Goal: Task Accomplishment & Management: Use online tool/utility

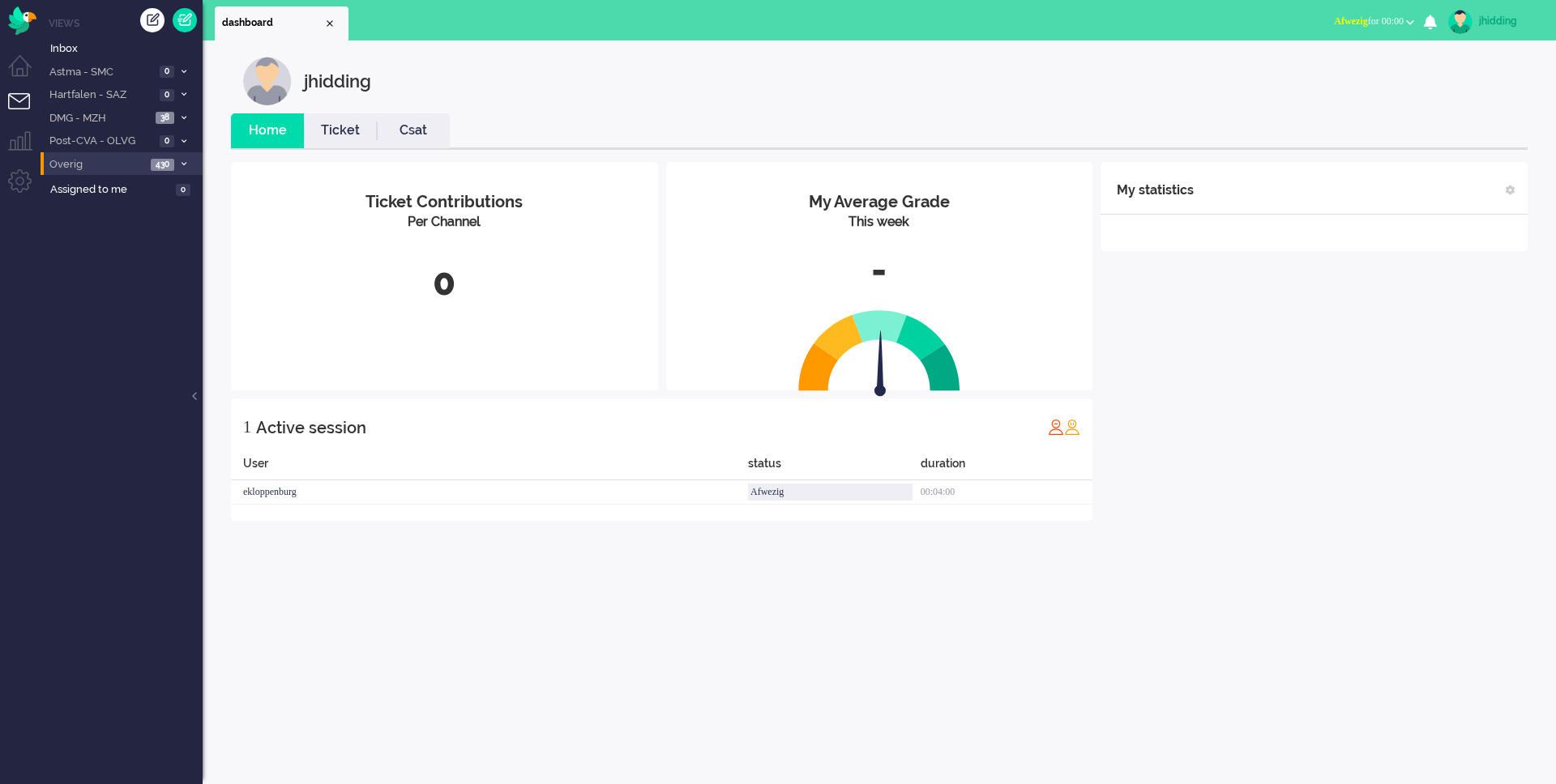
click at [151, 168] on span "430" at bounding box center [162, 165] width 24 height 12
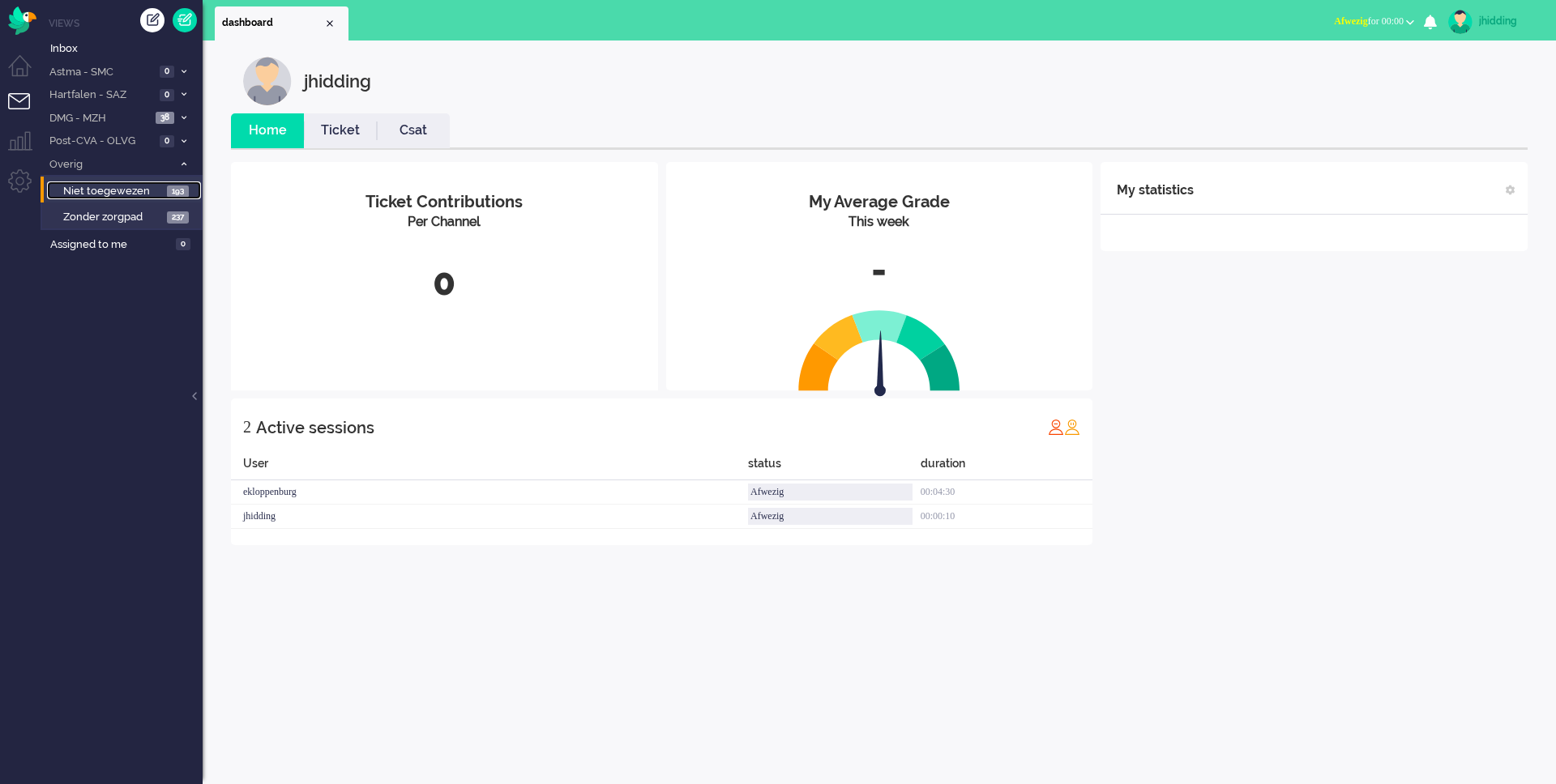
click at [121, 191] on span "Niet toegewezen" at bounding box center [112, 191] width 100 height 15
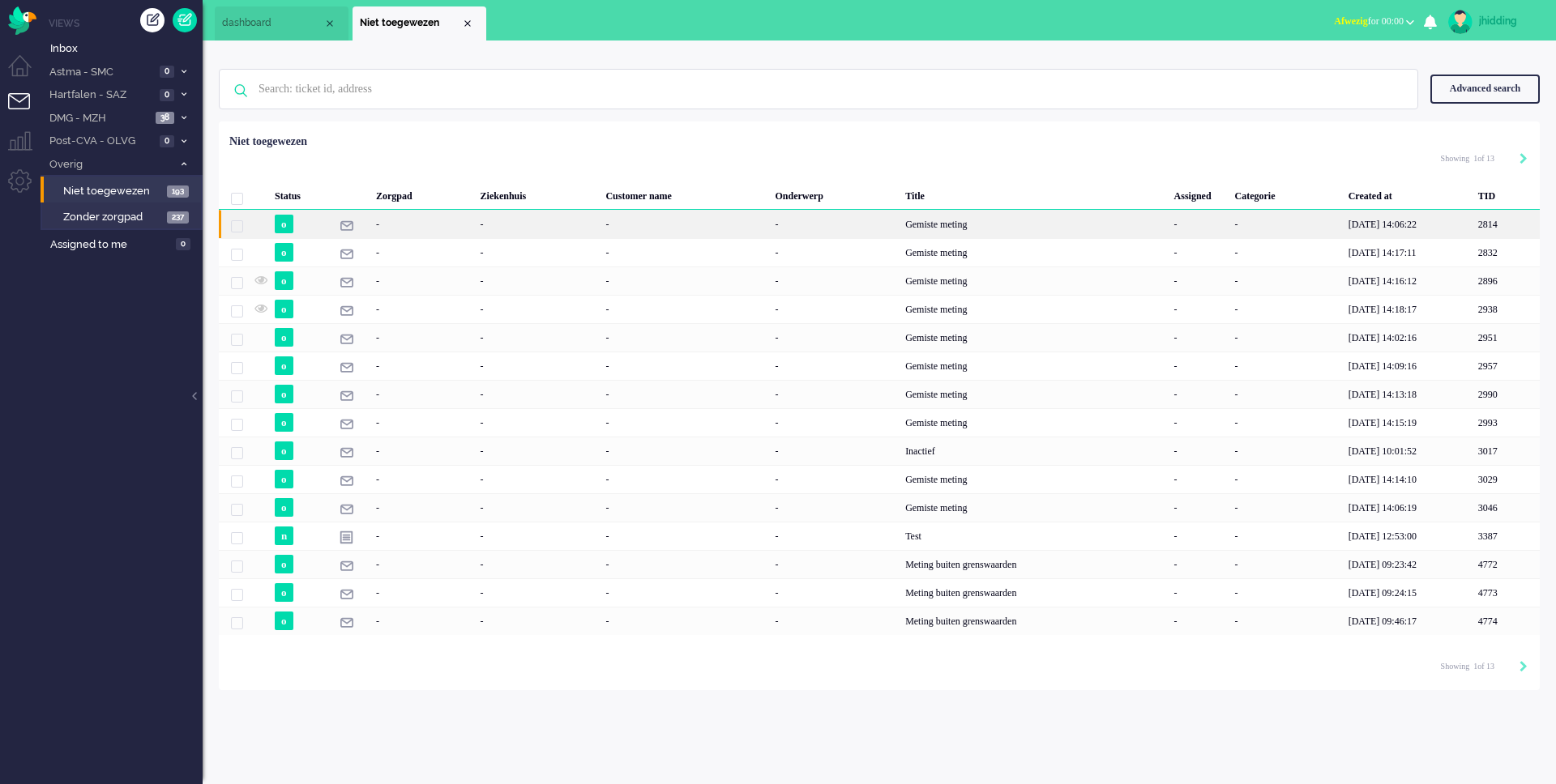
click at [1024, 228] on div "Gemiste meting" at bounding box center [1033, 224] width 268 height 28
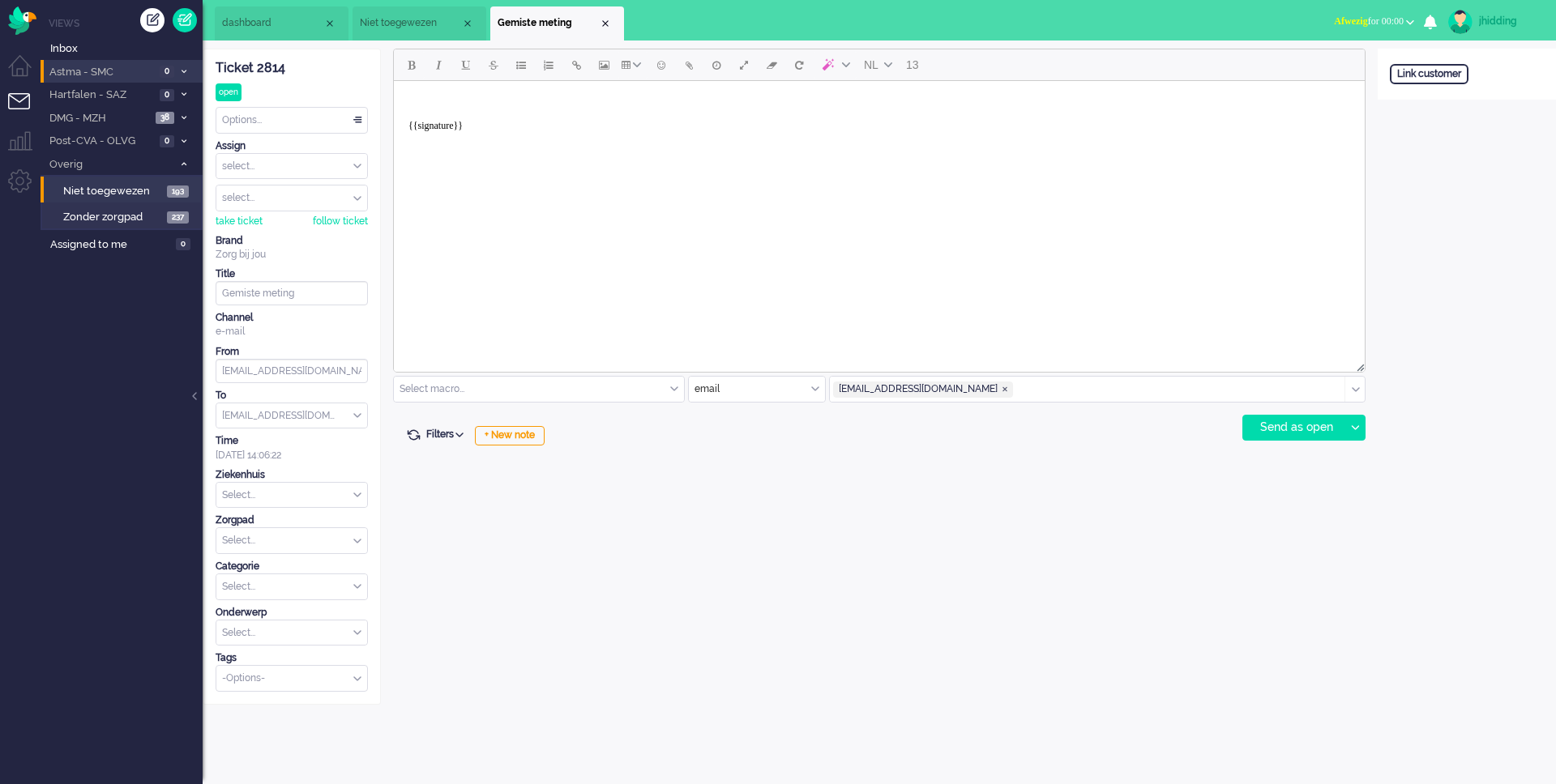
click at [75, 69] on span "Astma - SMC" at bounding box center [101, 72] width 108 height 15
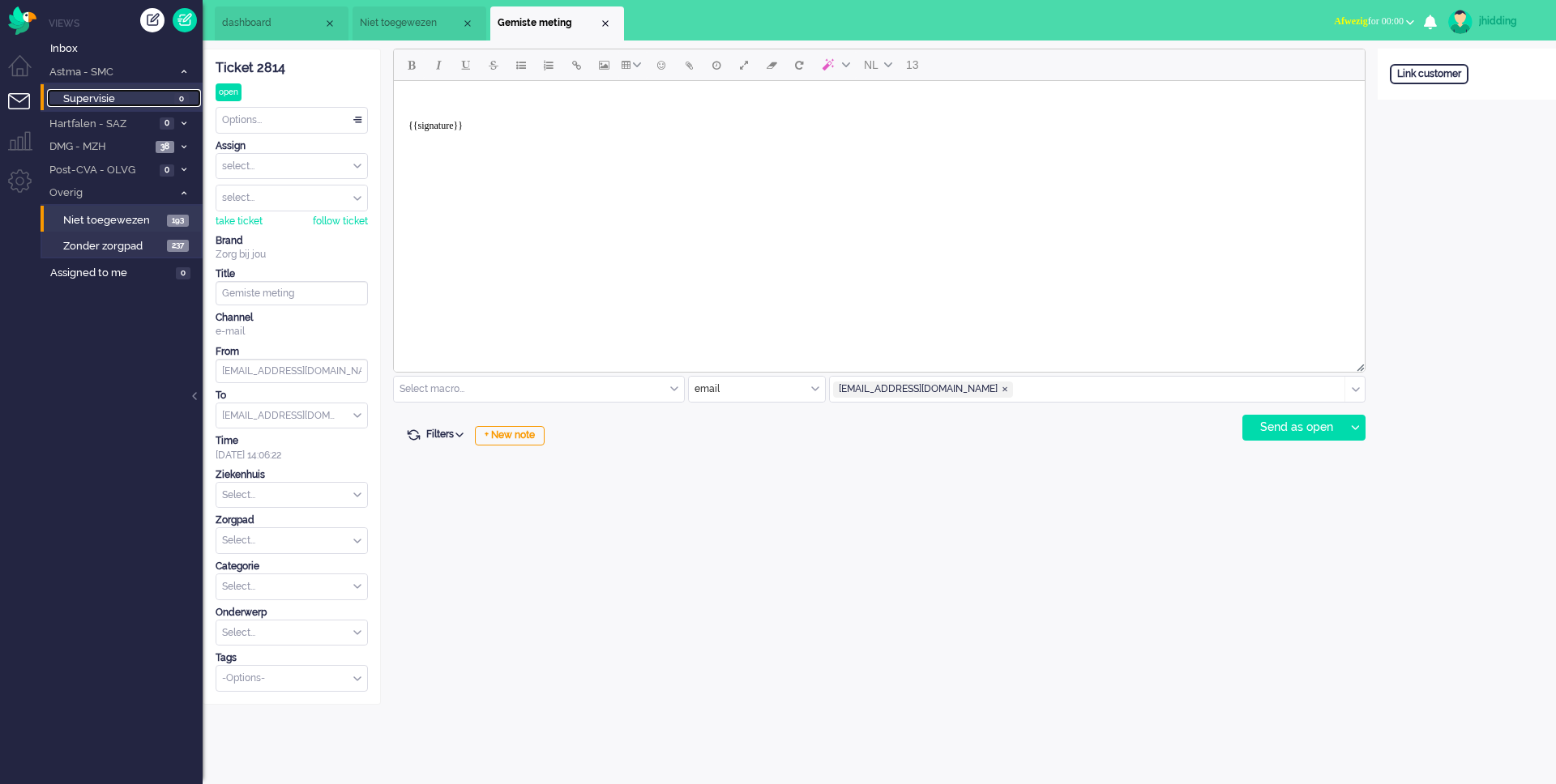
click at [93, 97] on span "Supervisie" at bounding box center [116, 99] width 107 height 15
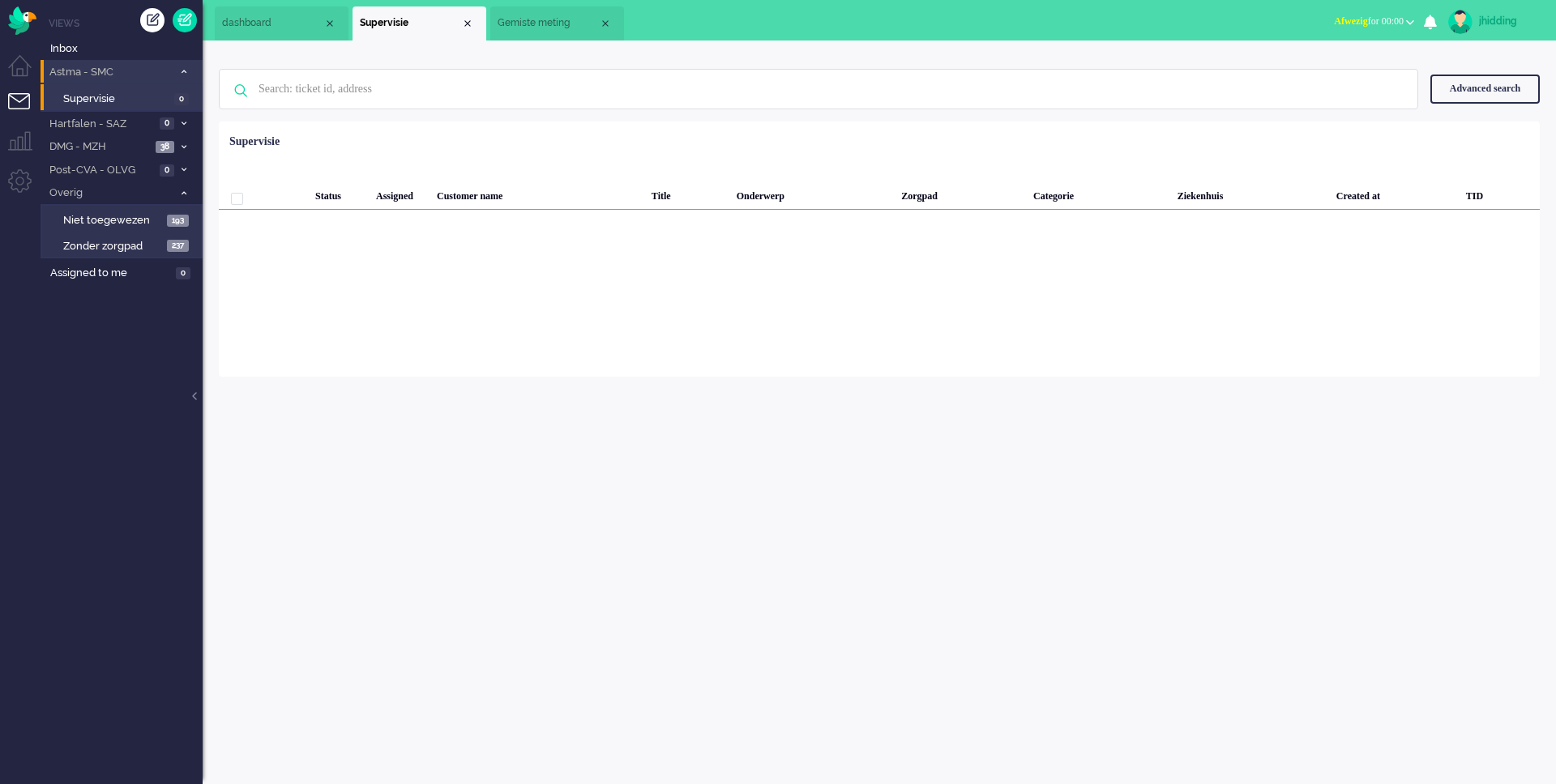
click at [95, 73] on span "Astma - SMC" at bounding box center [110, 72] width 126 height 15
click at [95, 73] on span "Astma - SMC" at bounding box center [101, 72] width 108 height 15
click at [96, 76] on span "Astma - SMC" at bounding box center [110, 72] width 126 height 15
click at [88, 100] on span "Hartfalen - SAZ" at bounding box center [101, 95] width 108 height 15
click at [84, 121] on span "Supervisie" at bounding box center [116, 122] width 107 height 15
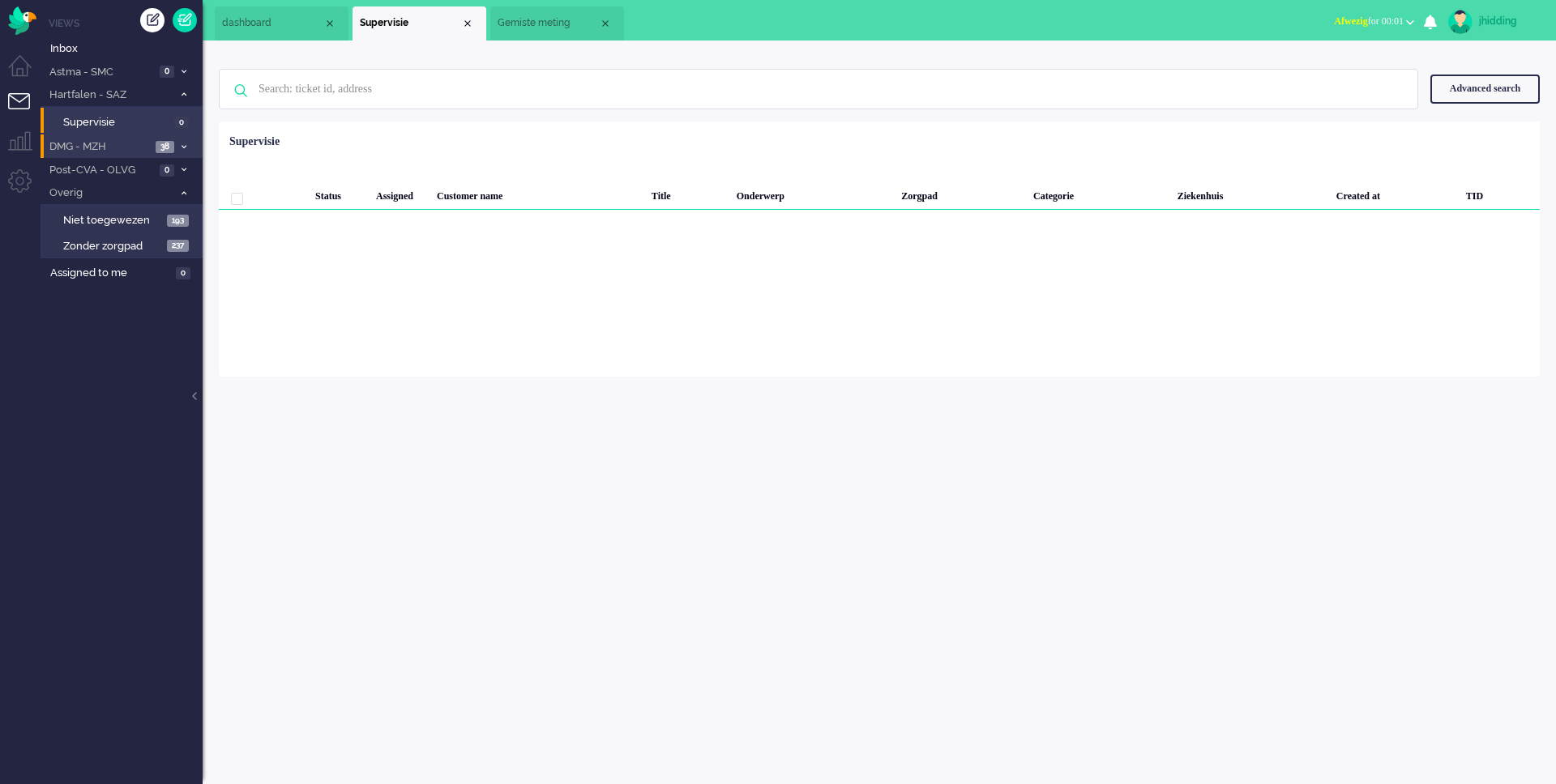
click at [92, 140] on span "DMG - MZH" at bounding box center [98, 147] width 103 height 15
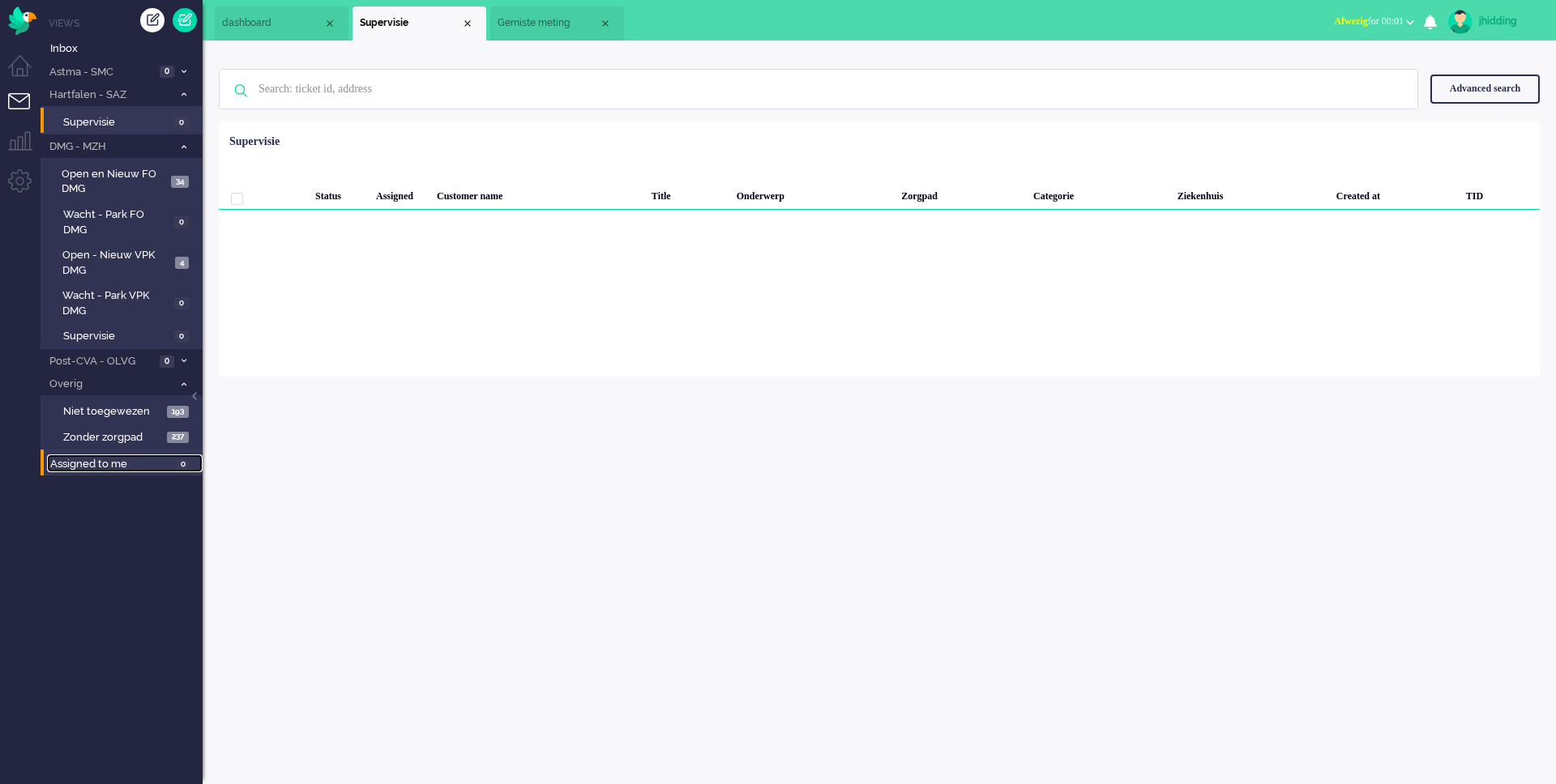
click at [106, 470] on span "Assigned to me" at bounding box center [111, 464] width 121 height 15
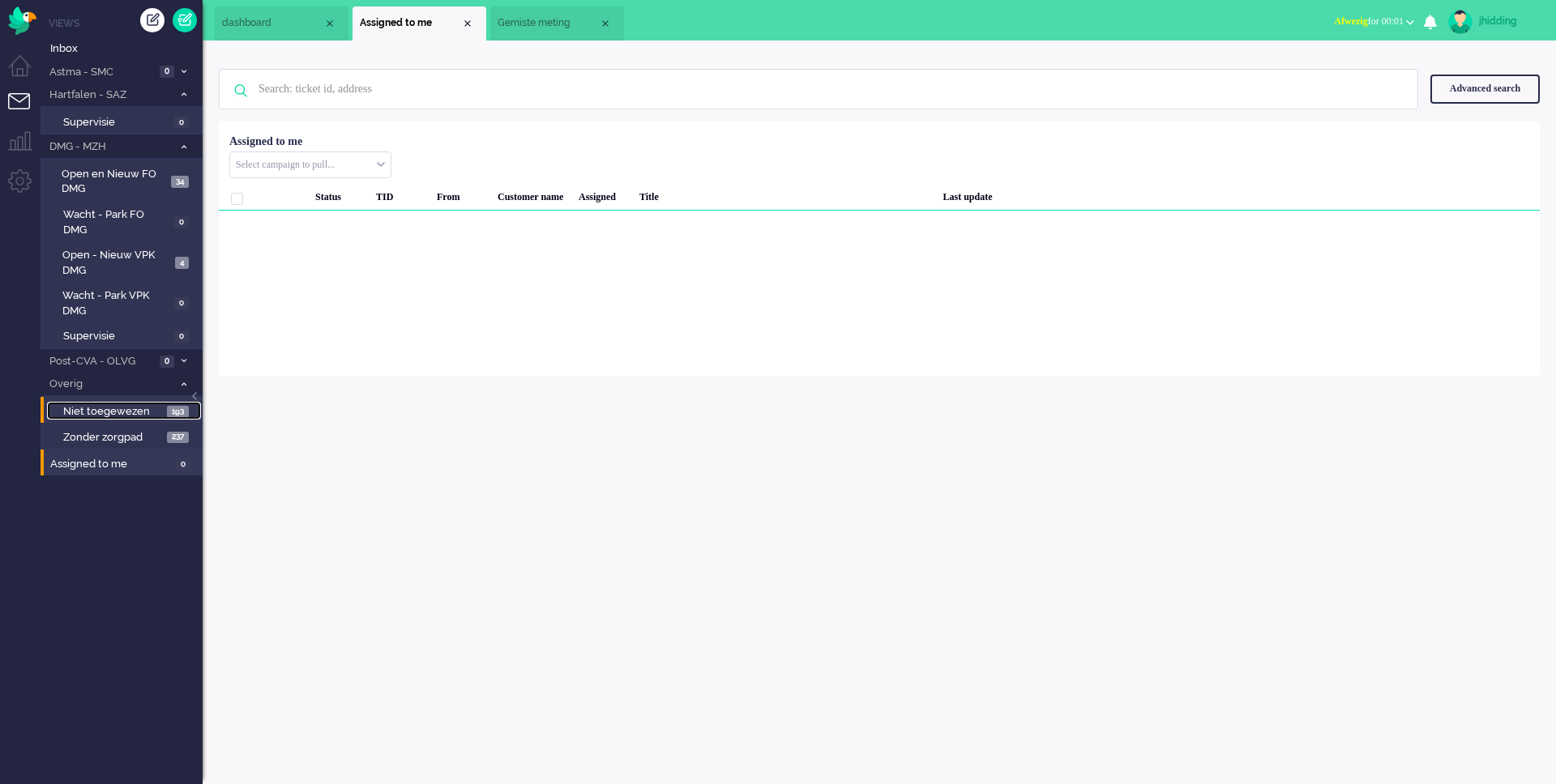
click at [113, 419] on span "Niet toegewezen" at bounding box center [112, 411] width 100 height 15
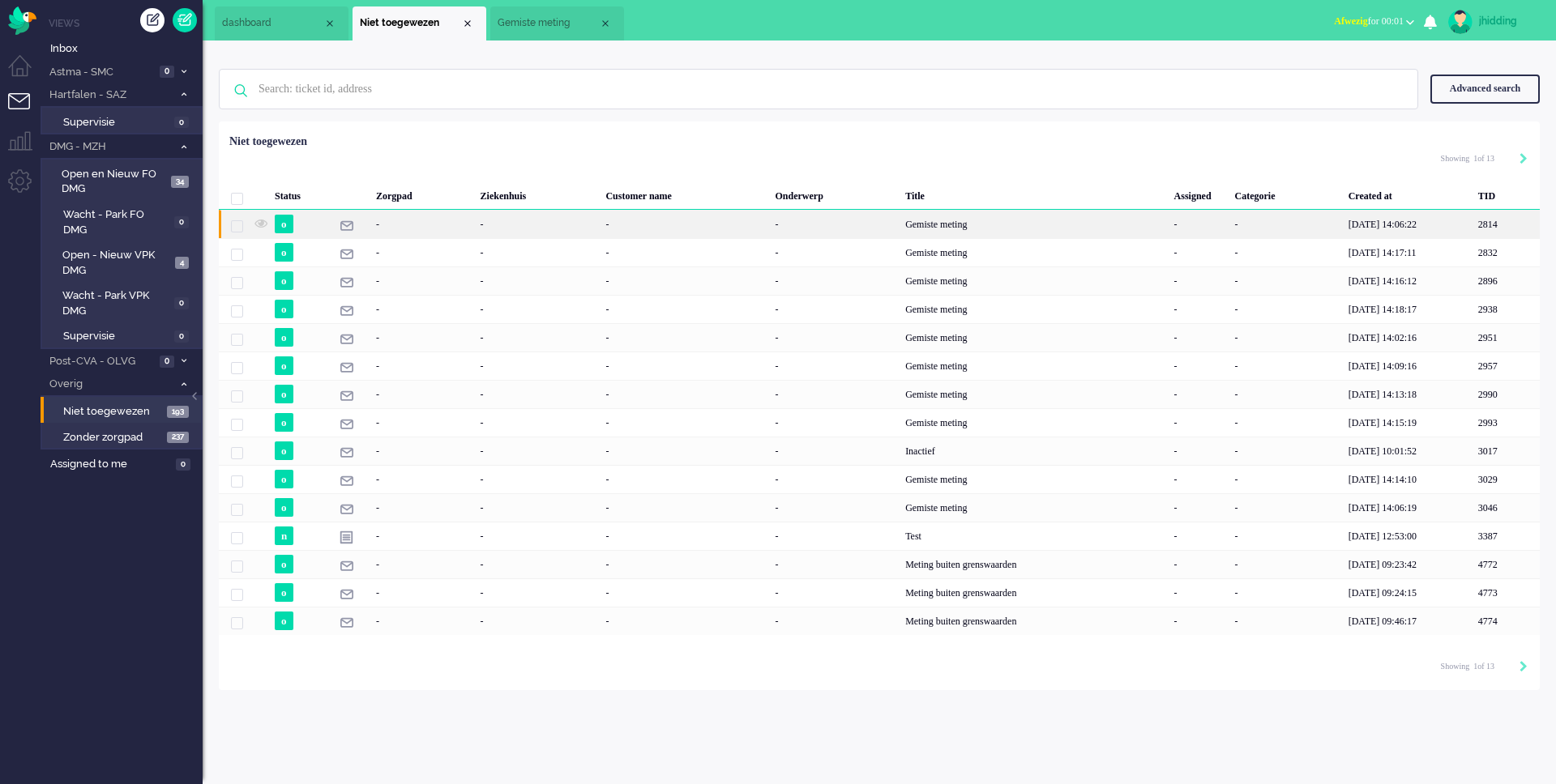
click at [388, 217] on div "-" at bounding box center [423, 224] width 104 height 28
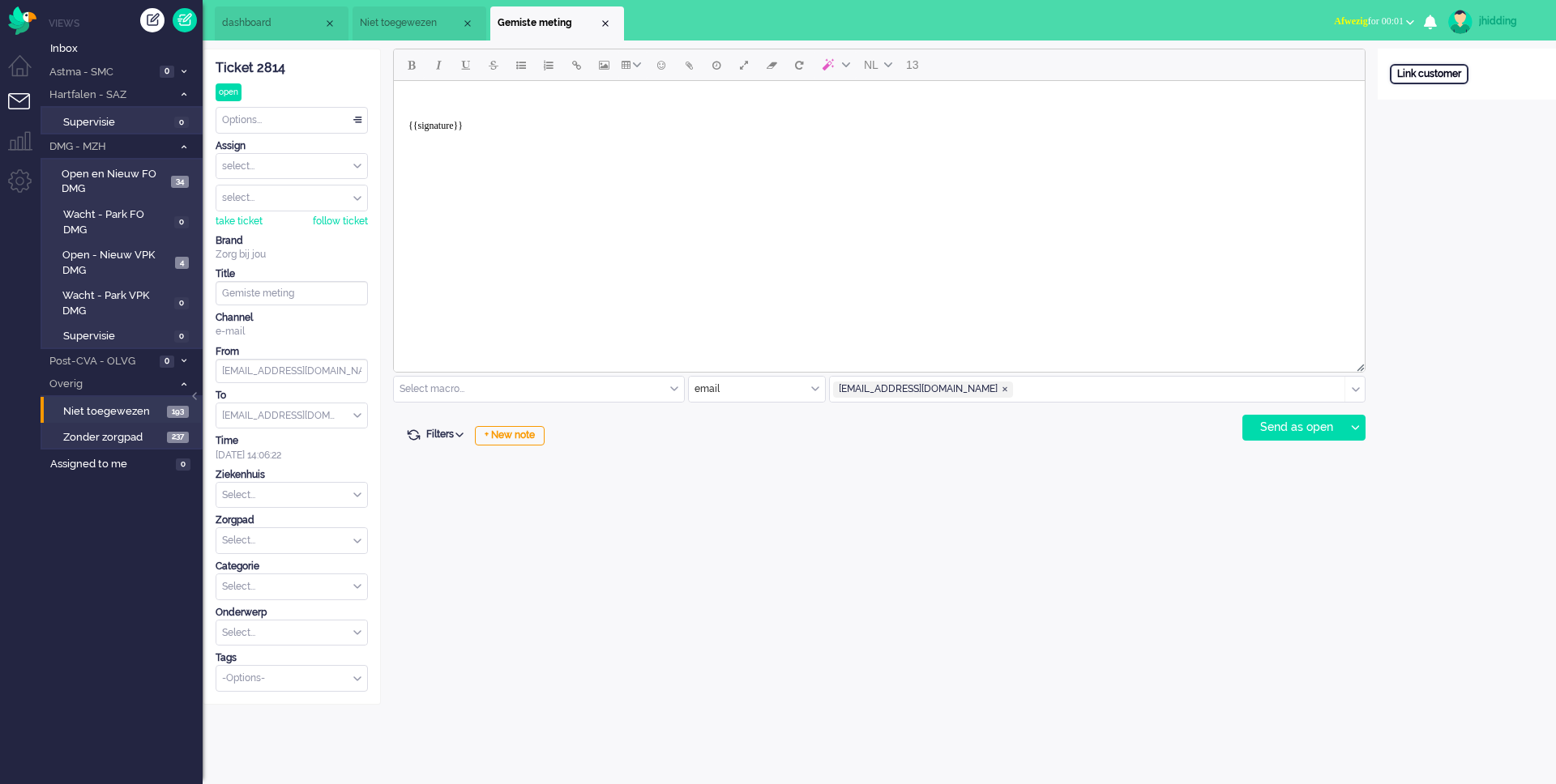
click at [1431, 78] on div "Link customer" at bounding box center [1429, 73] width 79 height 20
click at [1432, 66] on div "External primary id" at bounding box center [1467, 71] width 154 height 14
drag, startPoint x: 1424, startPoint y: 125, endPoint x: 1454, endPoint y: 196, distance: 77.1
click at [1424, 125] on div "Cancel" at bounding box center [1416, 125] width 53 height 23
click at [108, 436] on span "Zonder zorgpad" at bounding box center [112, 438] width 100 height 15
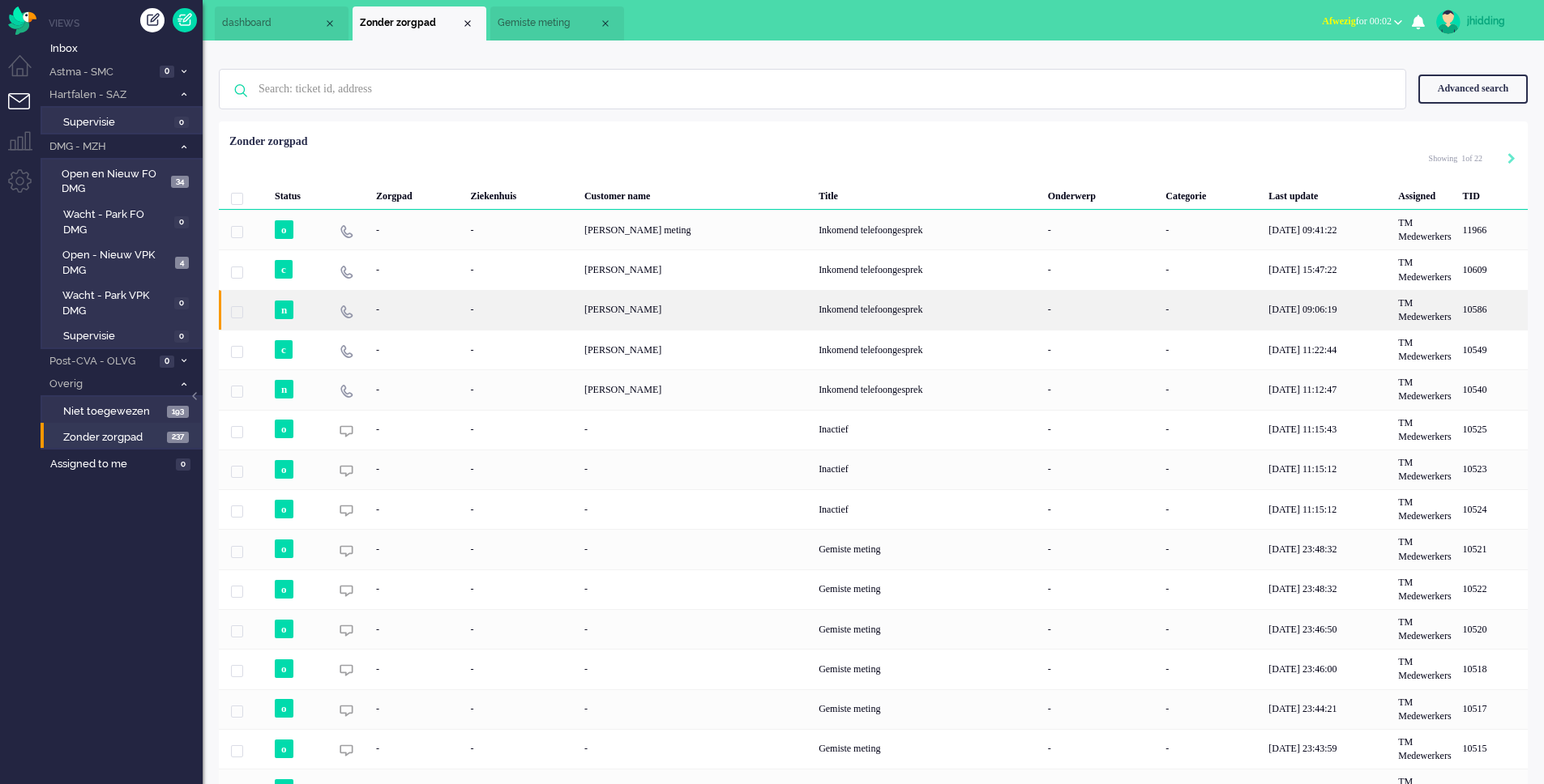
click at [926, 302] on div "Inkomend telefoongesprek" at bounding box center [927, 309] width 229 height 40
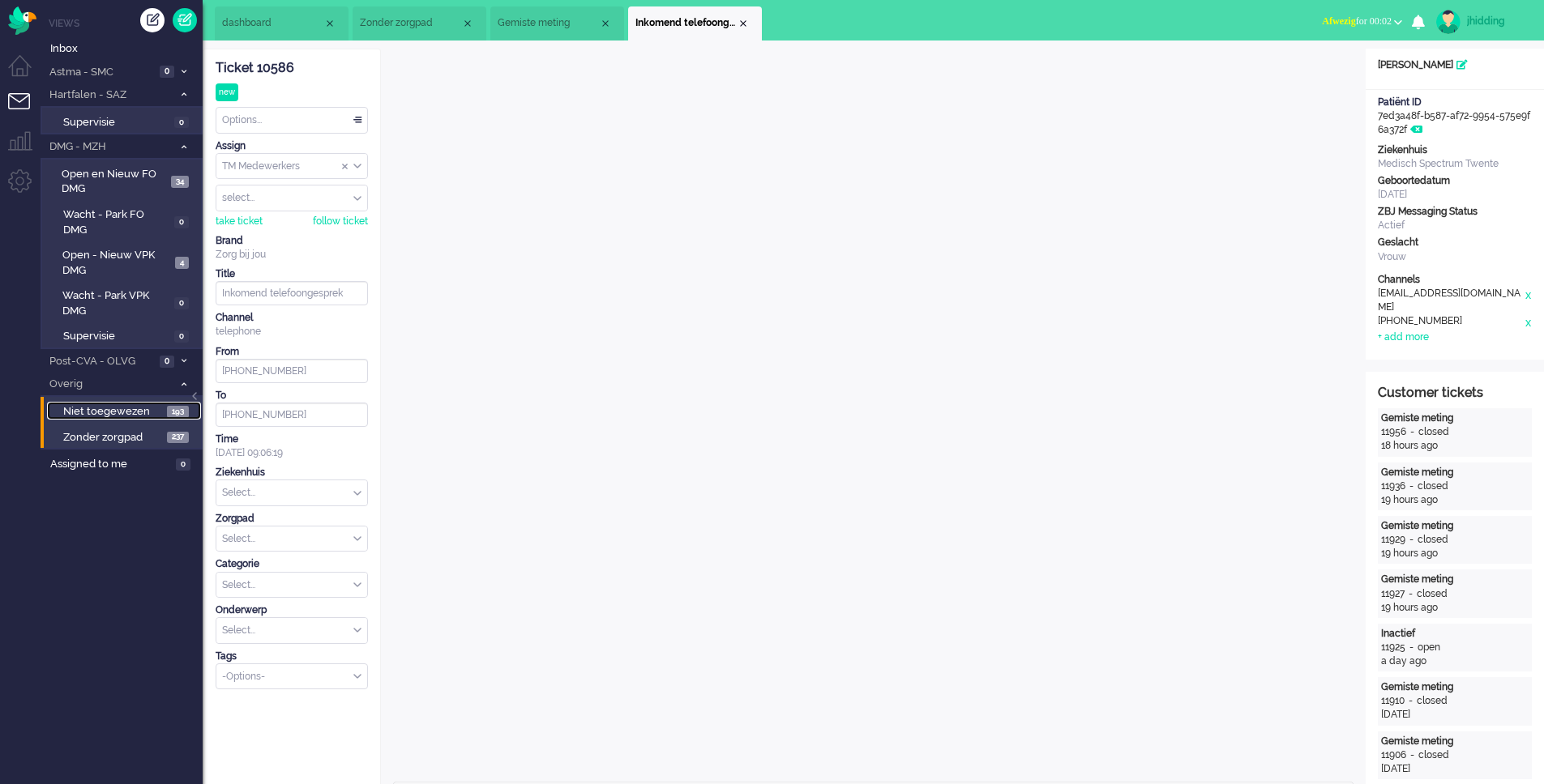
click at [100, 415] on span "Niet toegewezen" at bounding box center [112, 411] width 100 height 15
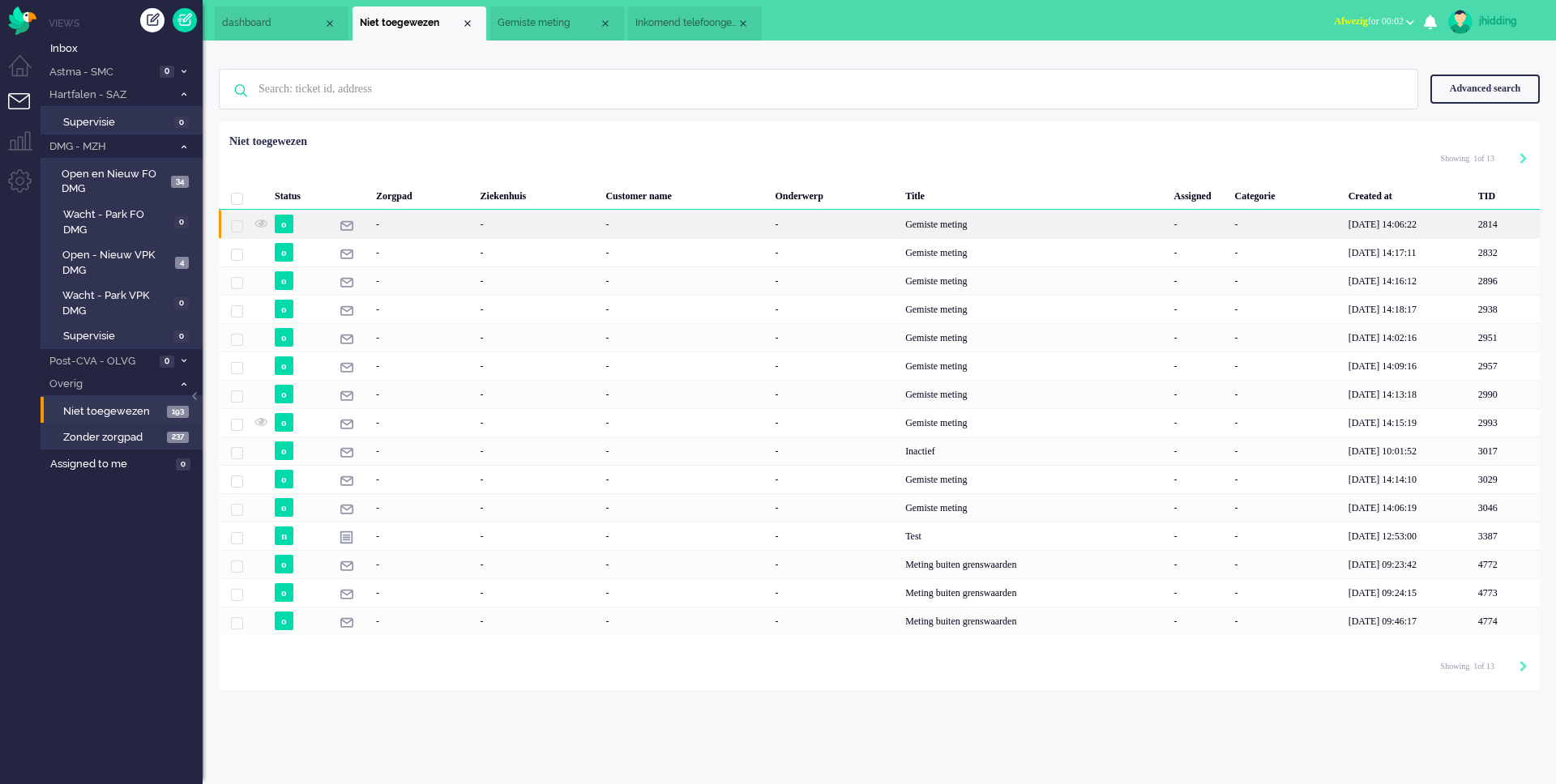
click at [972, 223] on div "Gemiste meting" at bounding box center [1033, 224] width 268 height 28
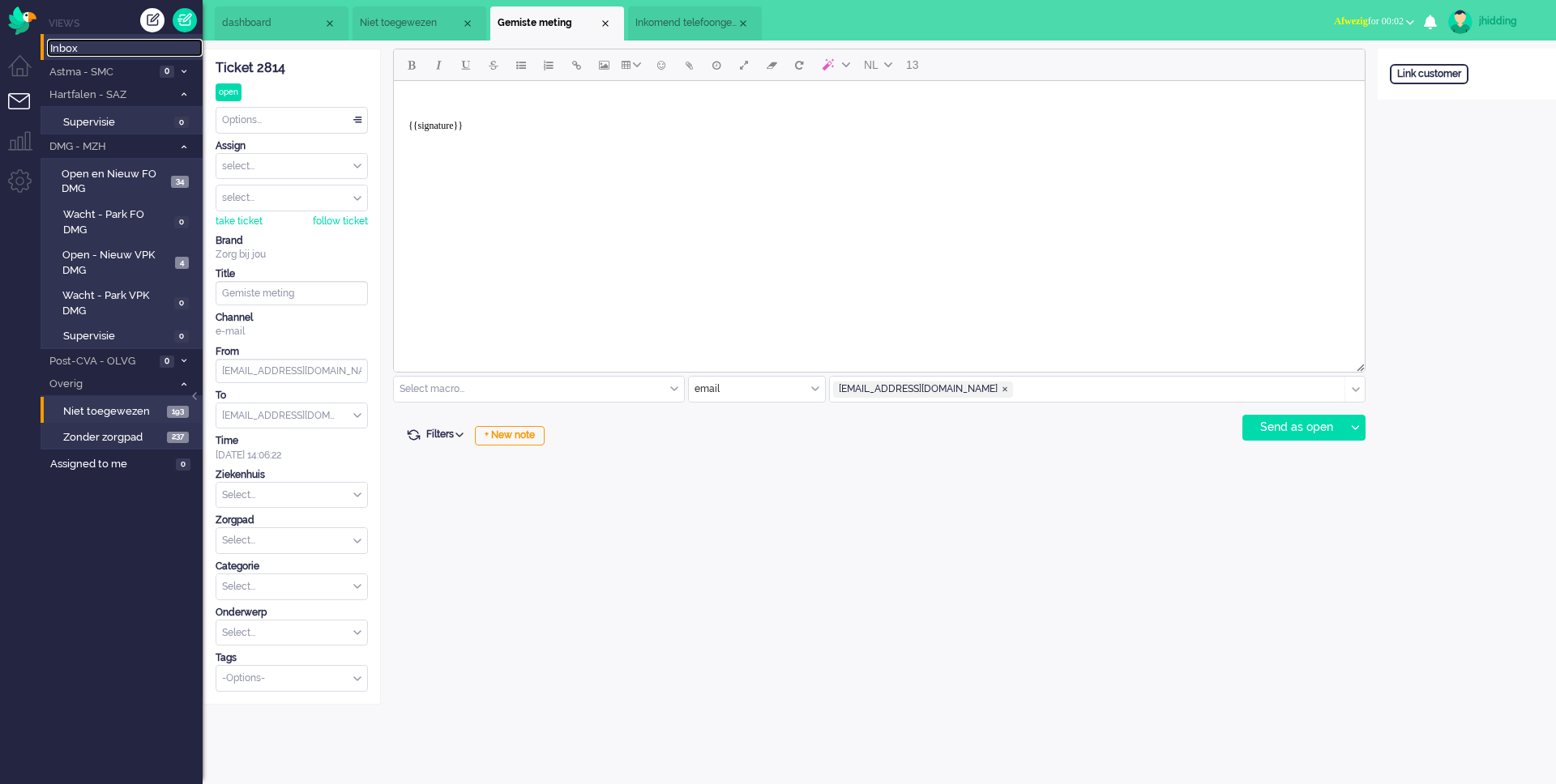
click at [66, 48] on span "Inbox" at bounding box center [126, 49] width 152 height 15
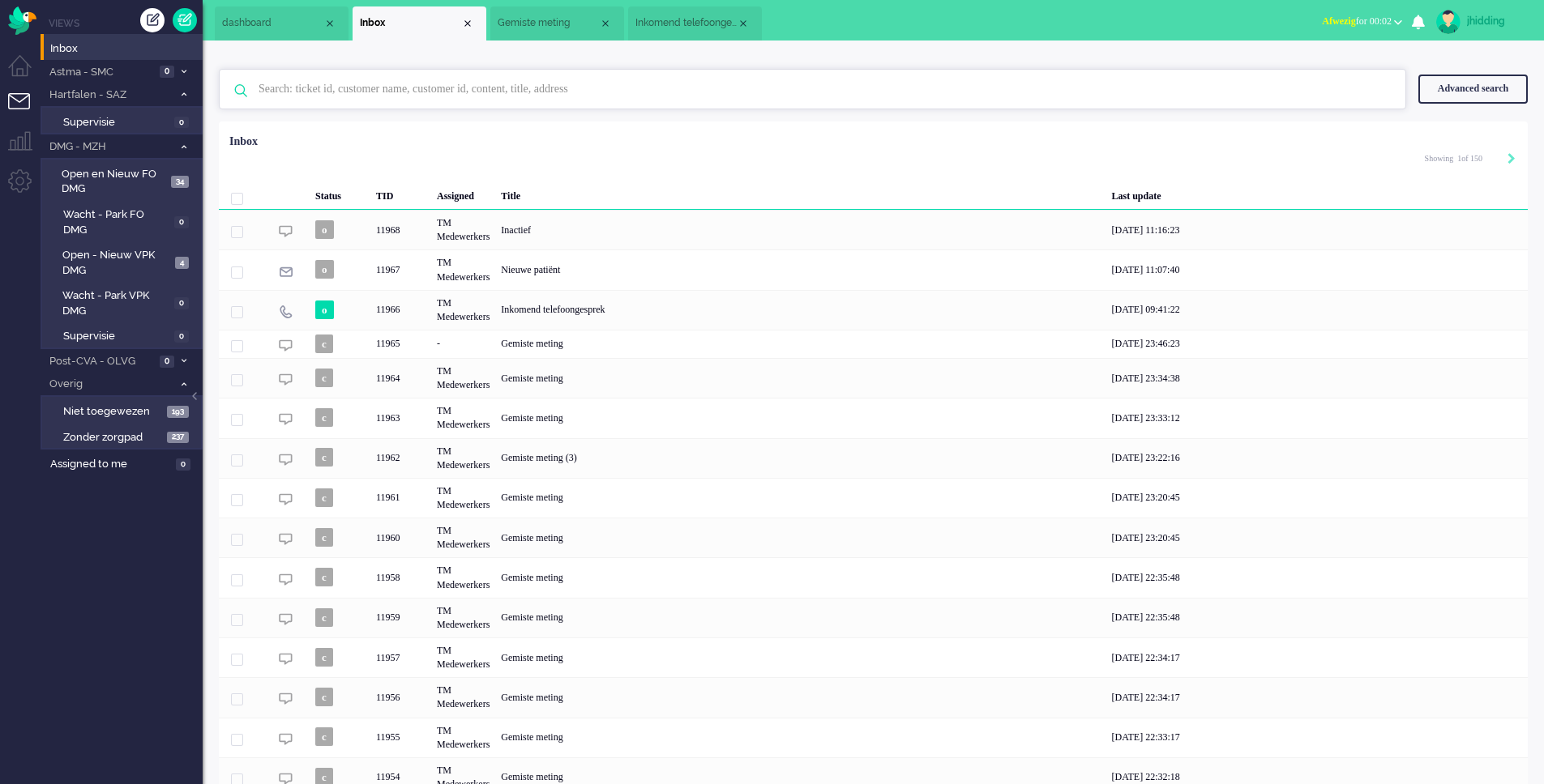
click at [362, 90] on input "text" at bounding box center [815, 89] width 1137 height 39
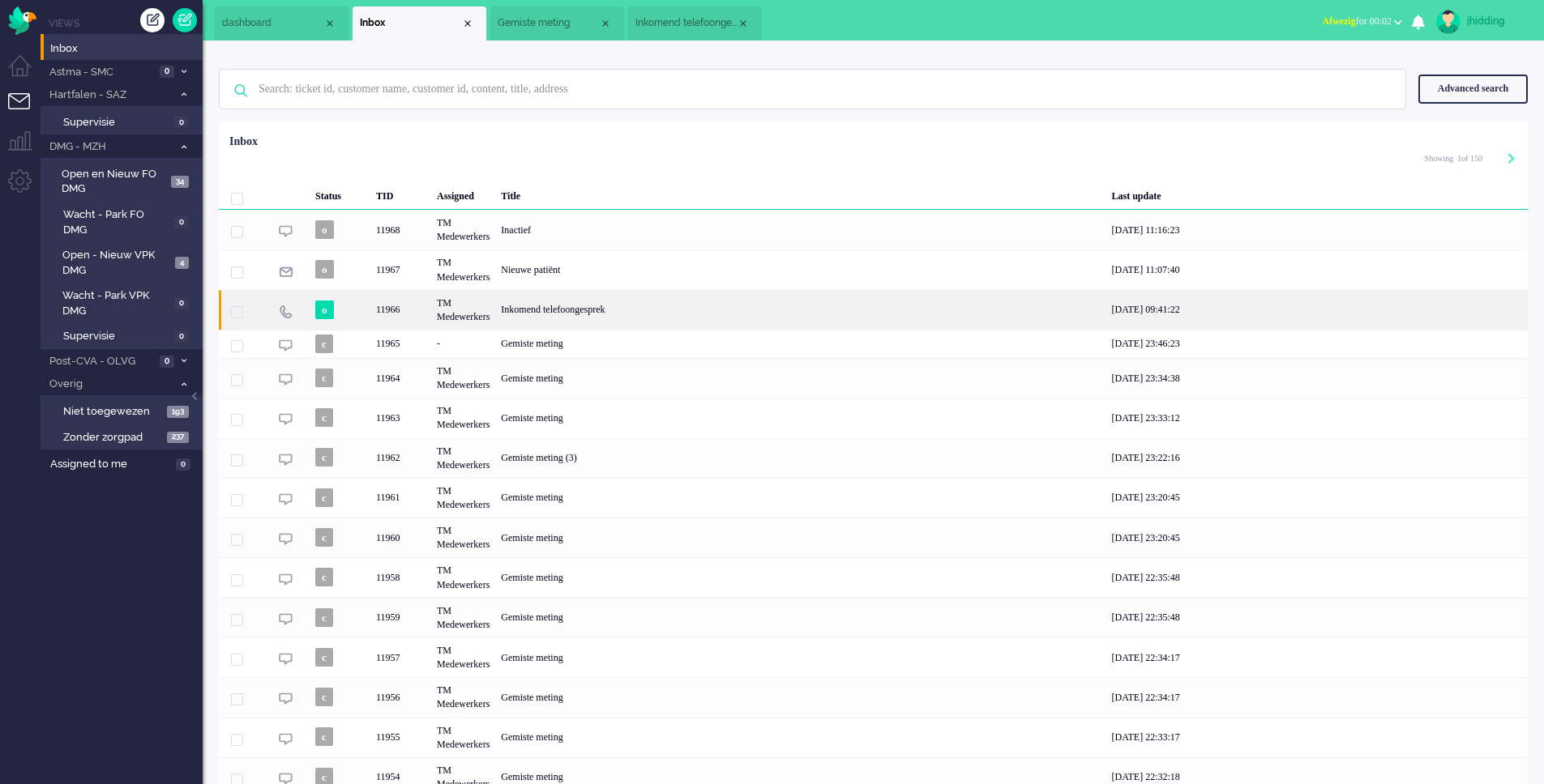
click at [550, 307] on div "Inkomend telefoongesprek" at bounding box center [800, 309] width 610 height 40
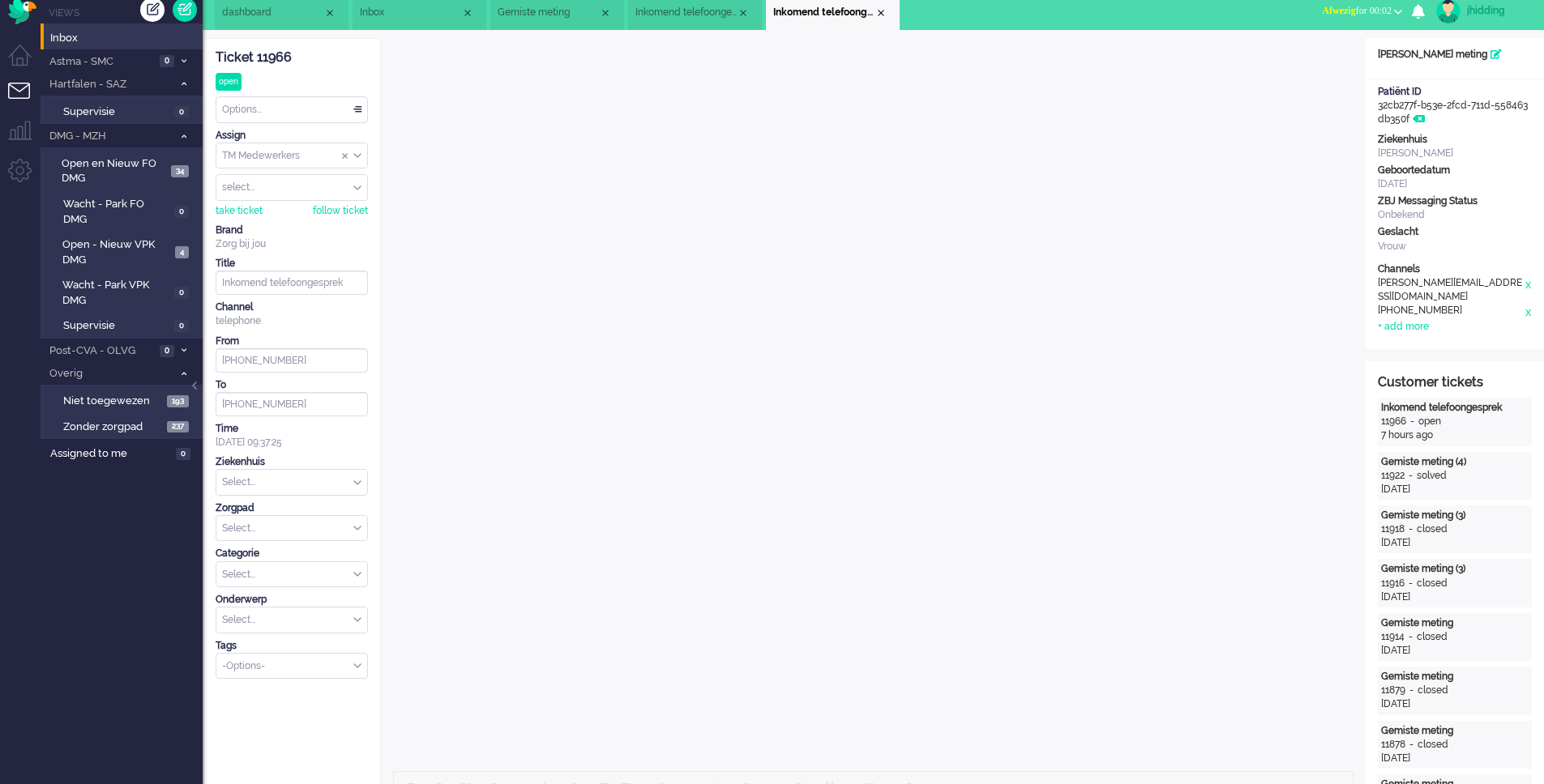
scroll to position [26, 0]
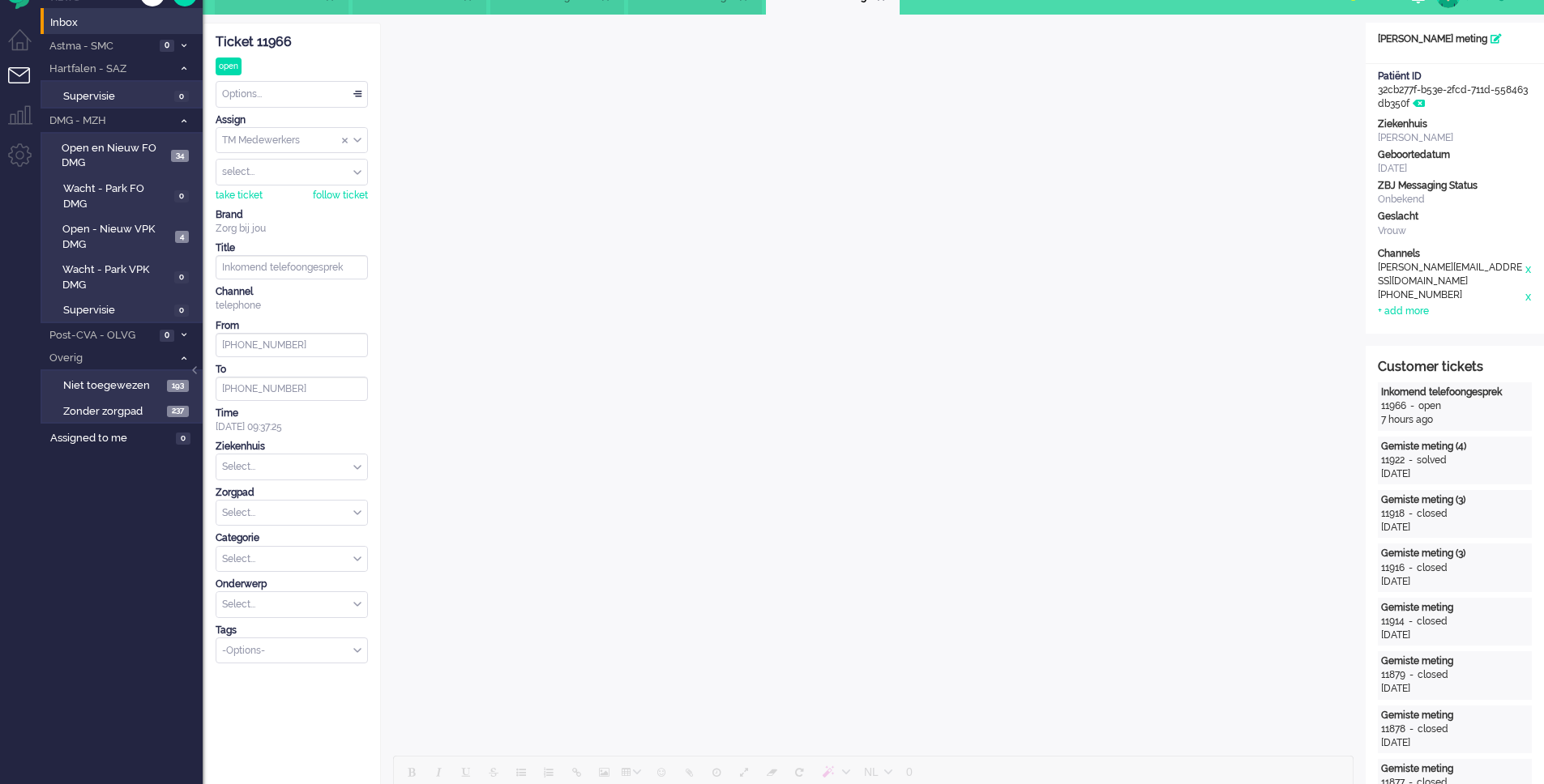
drag, startPoint x: 1394, startPoint y: 170, endPoint x: 1430, endPoint y: 155, distance: 39.0
click at [1435, 163] on div "[DATE]" at bounding box center [1455, 169] width 154 height 14
drag, startPoint x: 1406, startPoint y: 141, endPoint x: 1451, endPoint y: 130, distance: 46.3
click at [1464, 143] on div "[PERSON_NAME]" at bounding box center [1455, 138] width 154 height 14
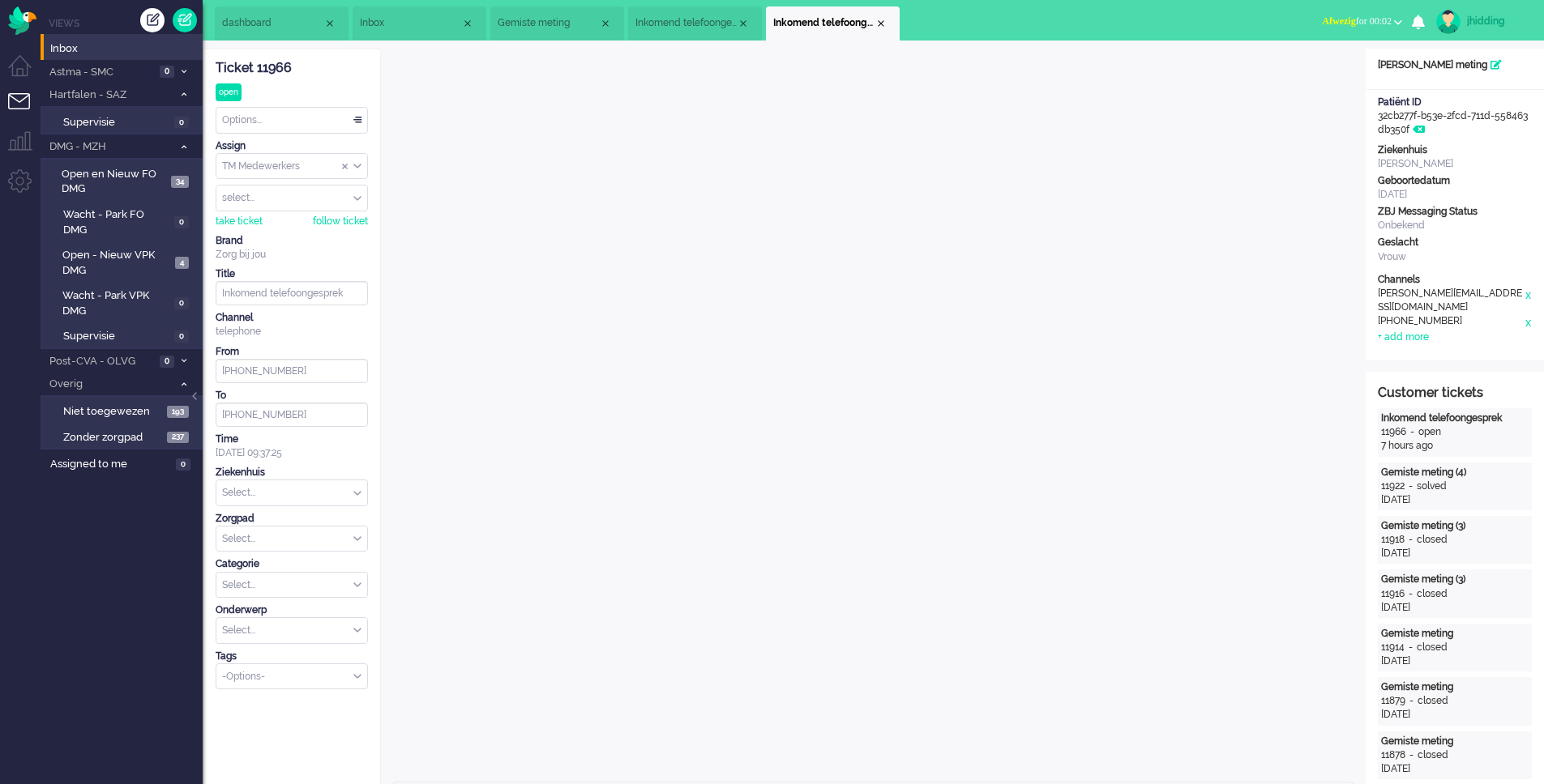
click at [677, 19] on span "Inkomend telefoongesprek" at bounding box center [686, 23] width 102 height 14
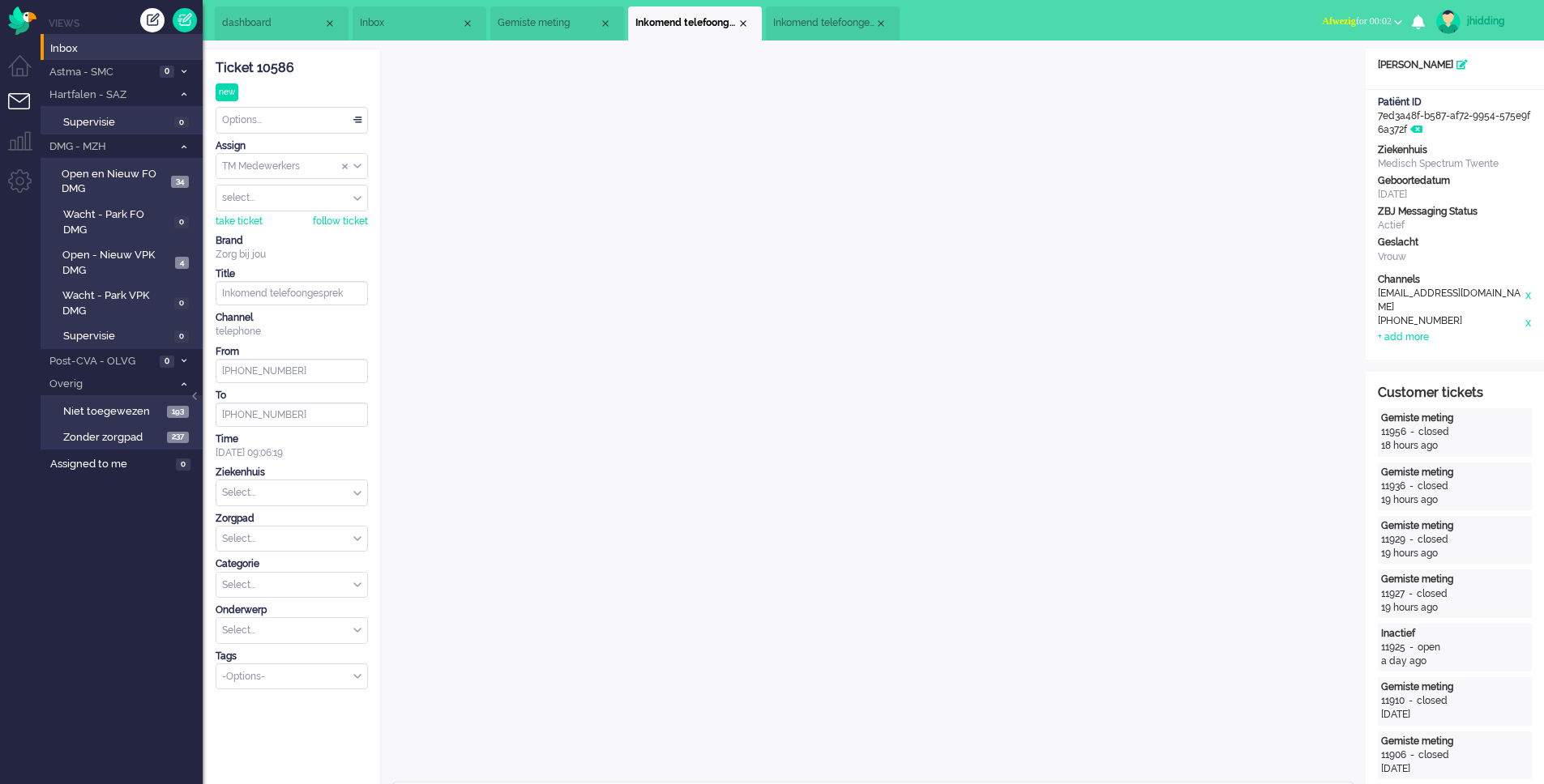
click at [740, 23] on div "Close tab" at bounding box center [743, 23] width 13 height 13
click at [538, 24] on span "Gemiste meting" at bounding box center [548, 23] width 102 height 14
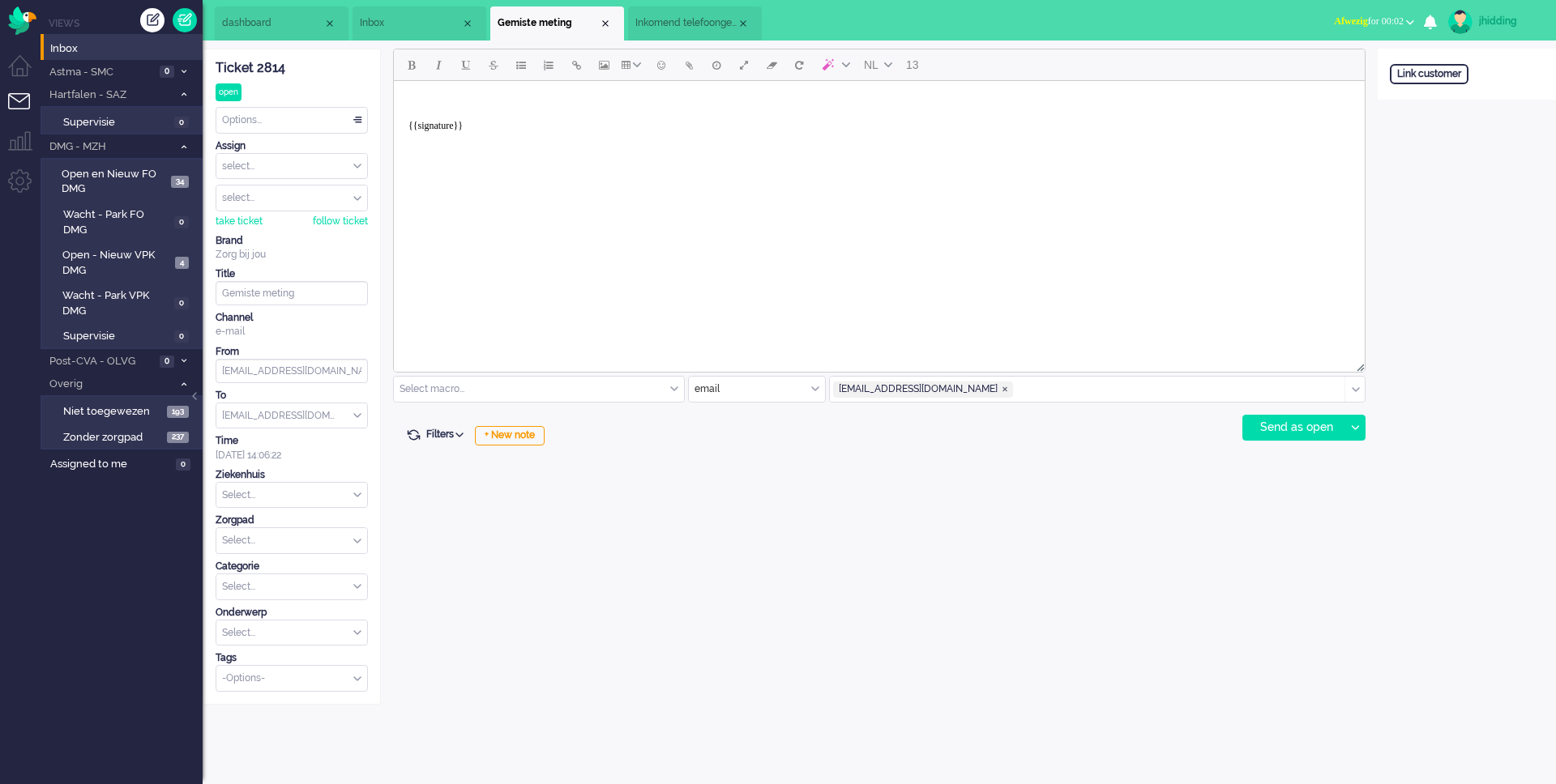
click at [695, 29] on span "Inkomend telefoongesprek" at bounding box center [686, 23] width 102 height 14
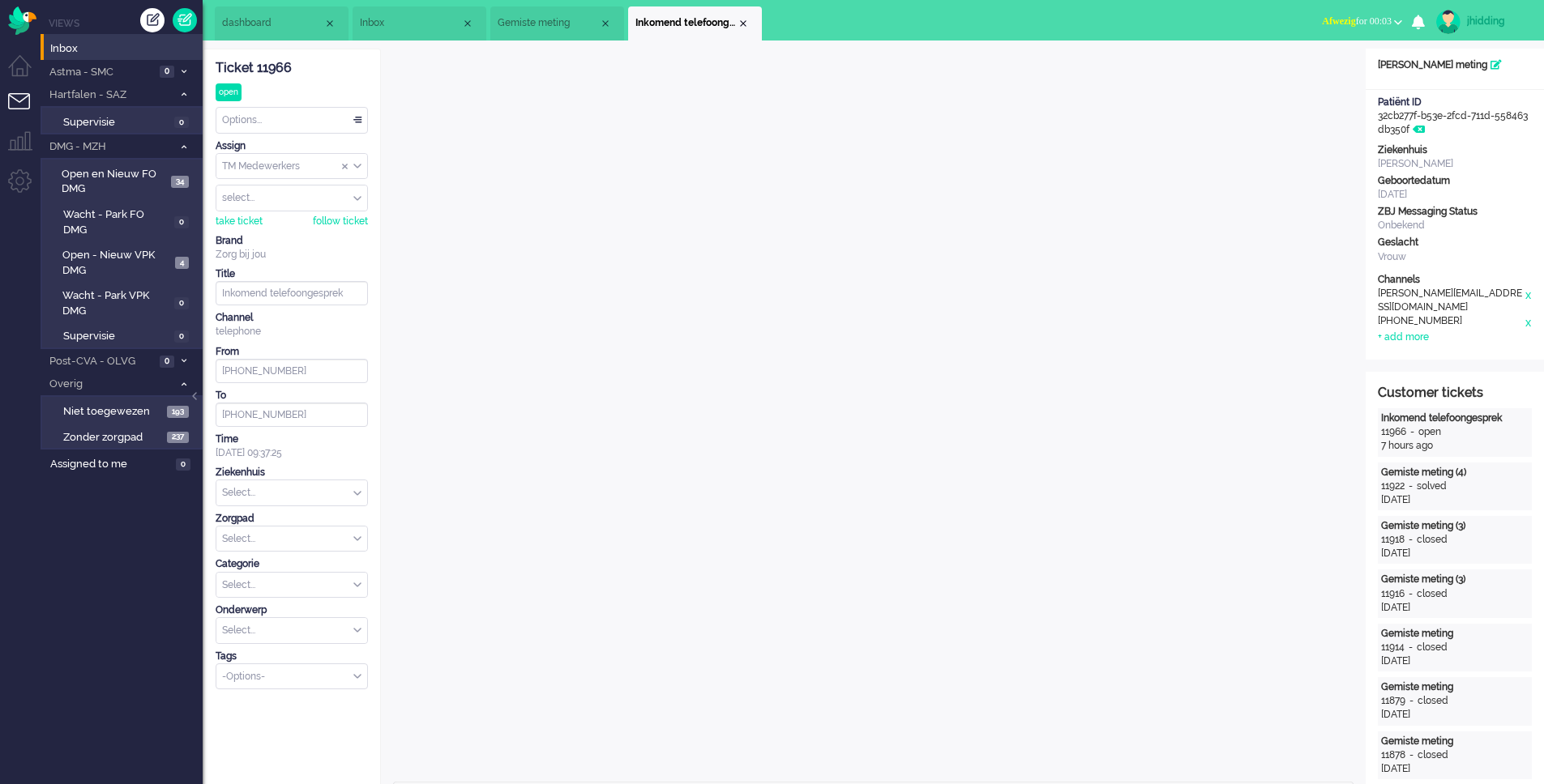
click at [549, 22] on span "Gemiste meting" at bounding box center [548, 23] width 102 height 14
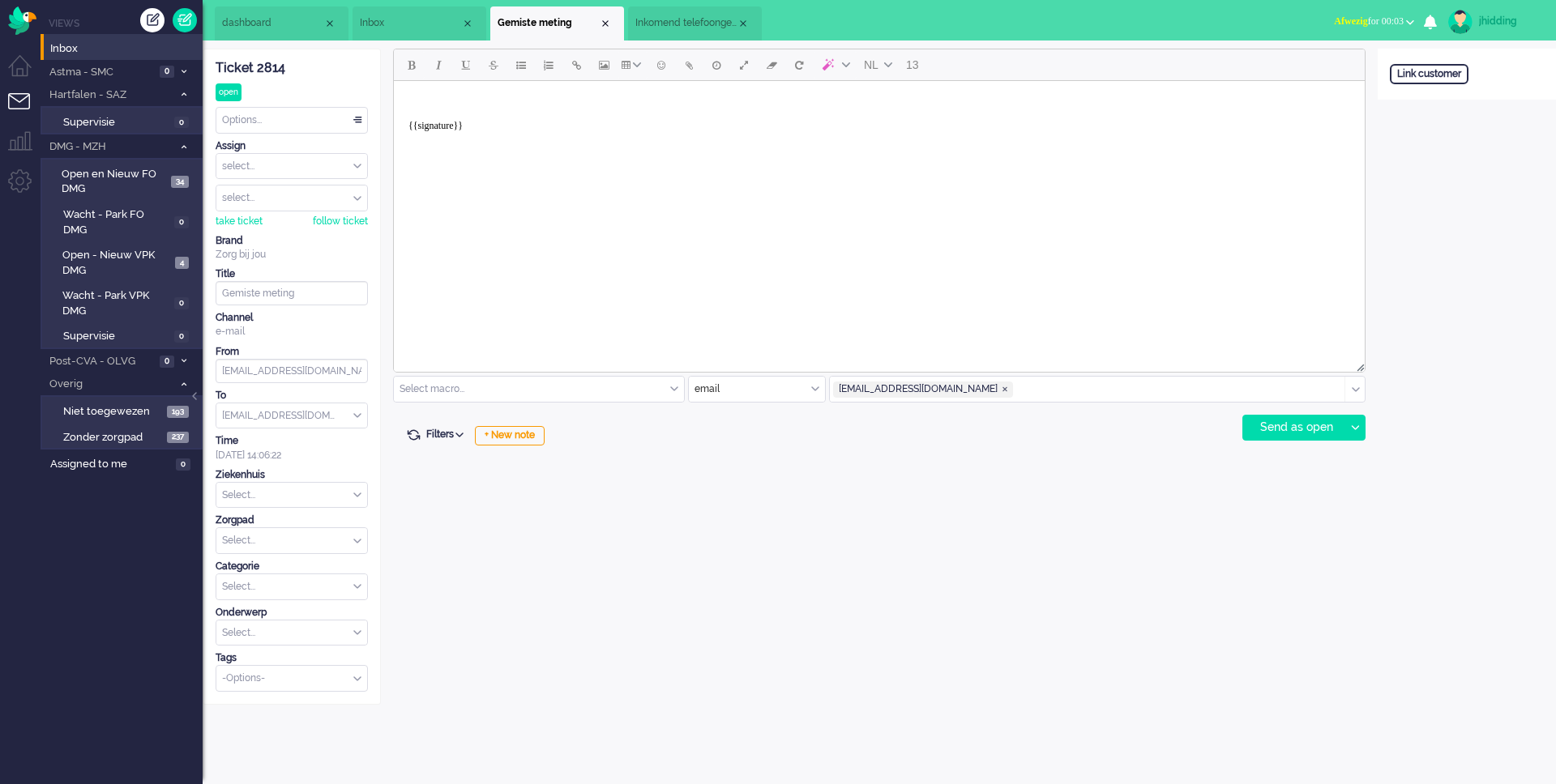
click at [663, 20] on span "Inkomend telefoongesprek" at bounding box center [686, 23] width 102 height 14
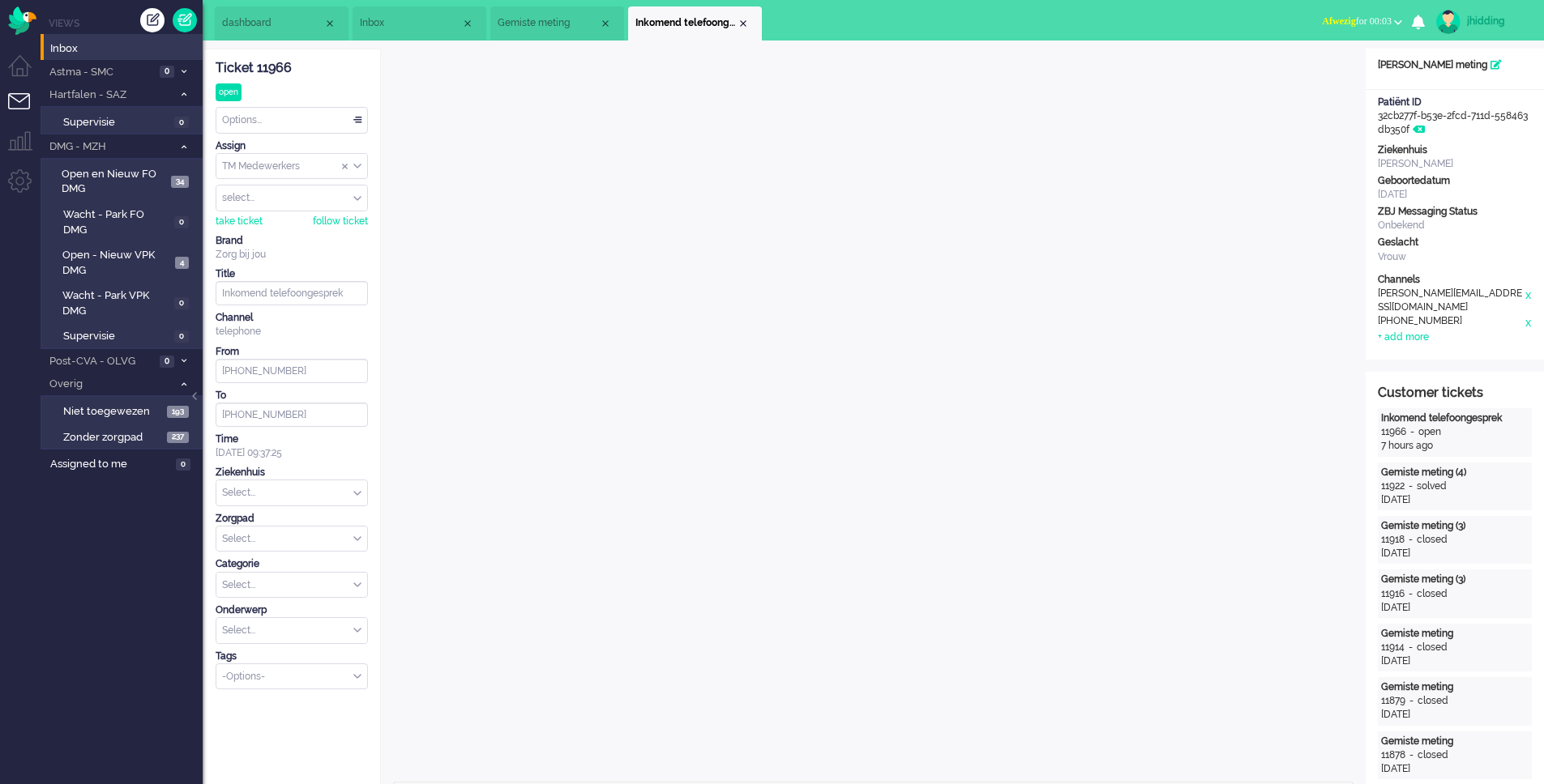
click at [543, 19] on span "Gemiste meting" at bounding box center [548, 23] width 102 height 14
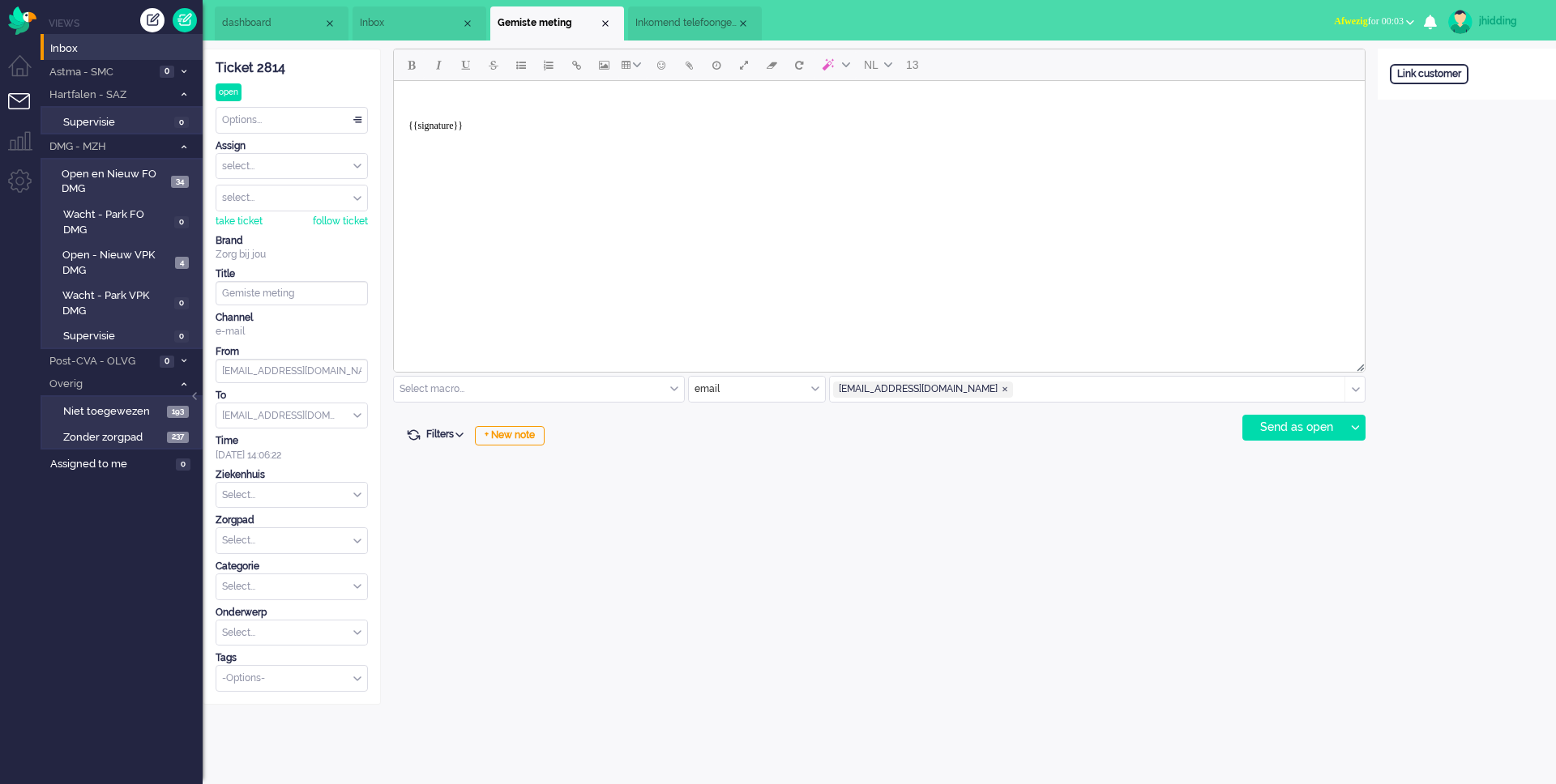
click at [701, 24] on span "Inkomend telefoongesprek" at bounding box center [686, 23] width 102 height 14
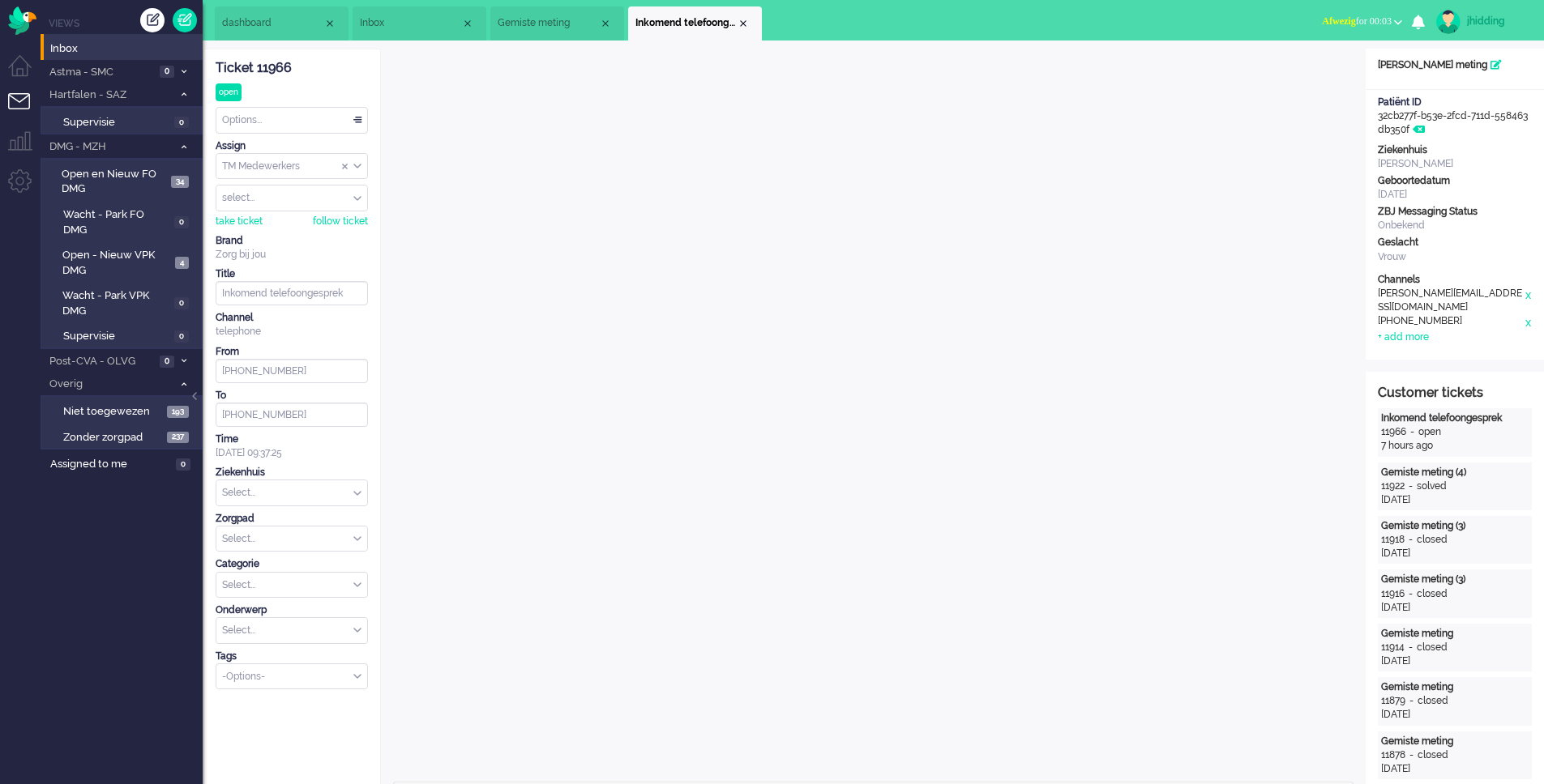
click at [528, 24] on span "Gemiste meting" at bounding box center [548, 23] width 102 height 14
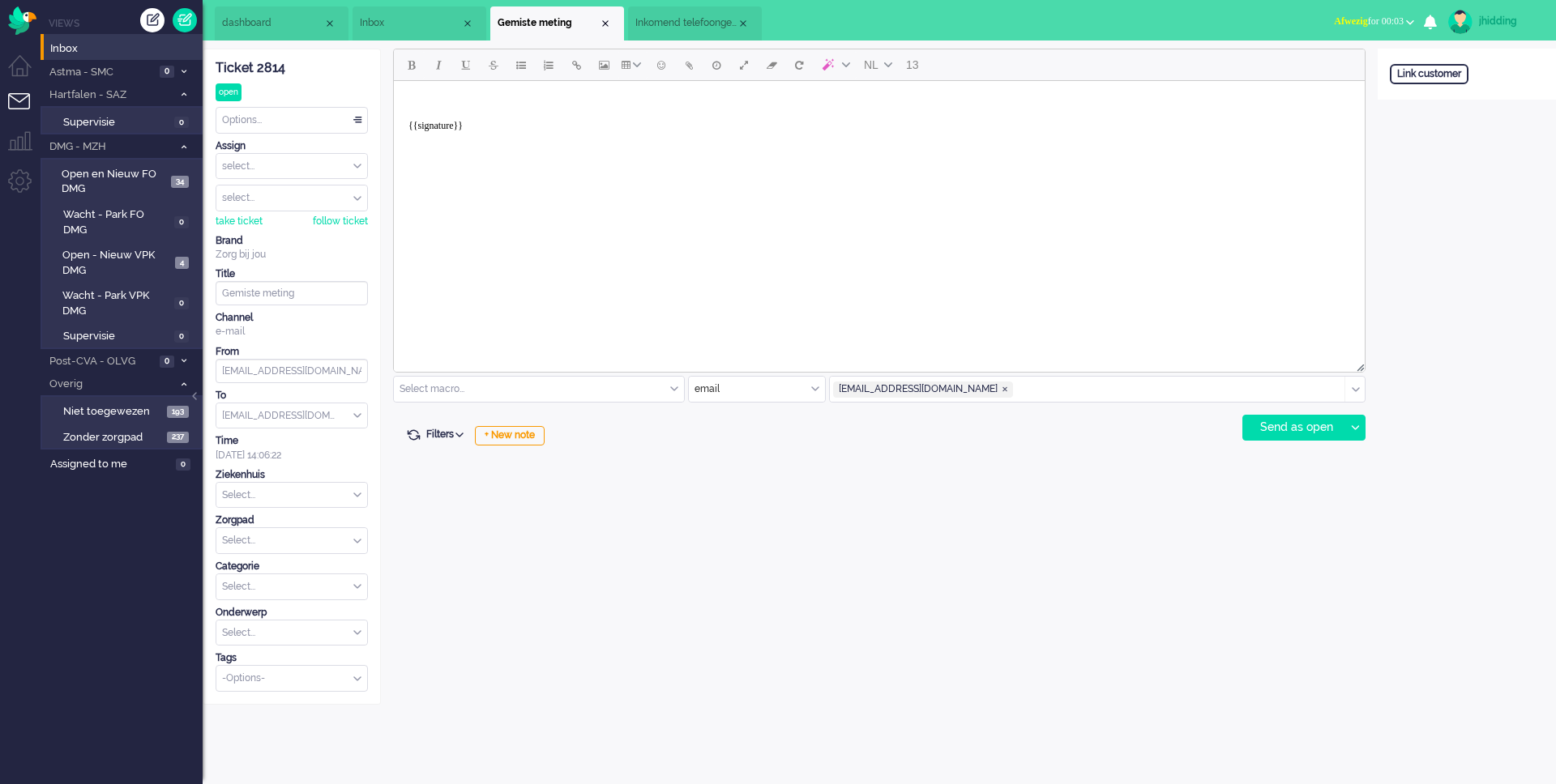
click at [694, 23] on span "Inkomend telefoongesprek" at bounding box center [686, 23] width 102 height 14
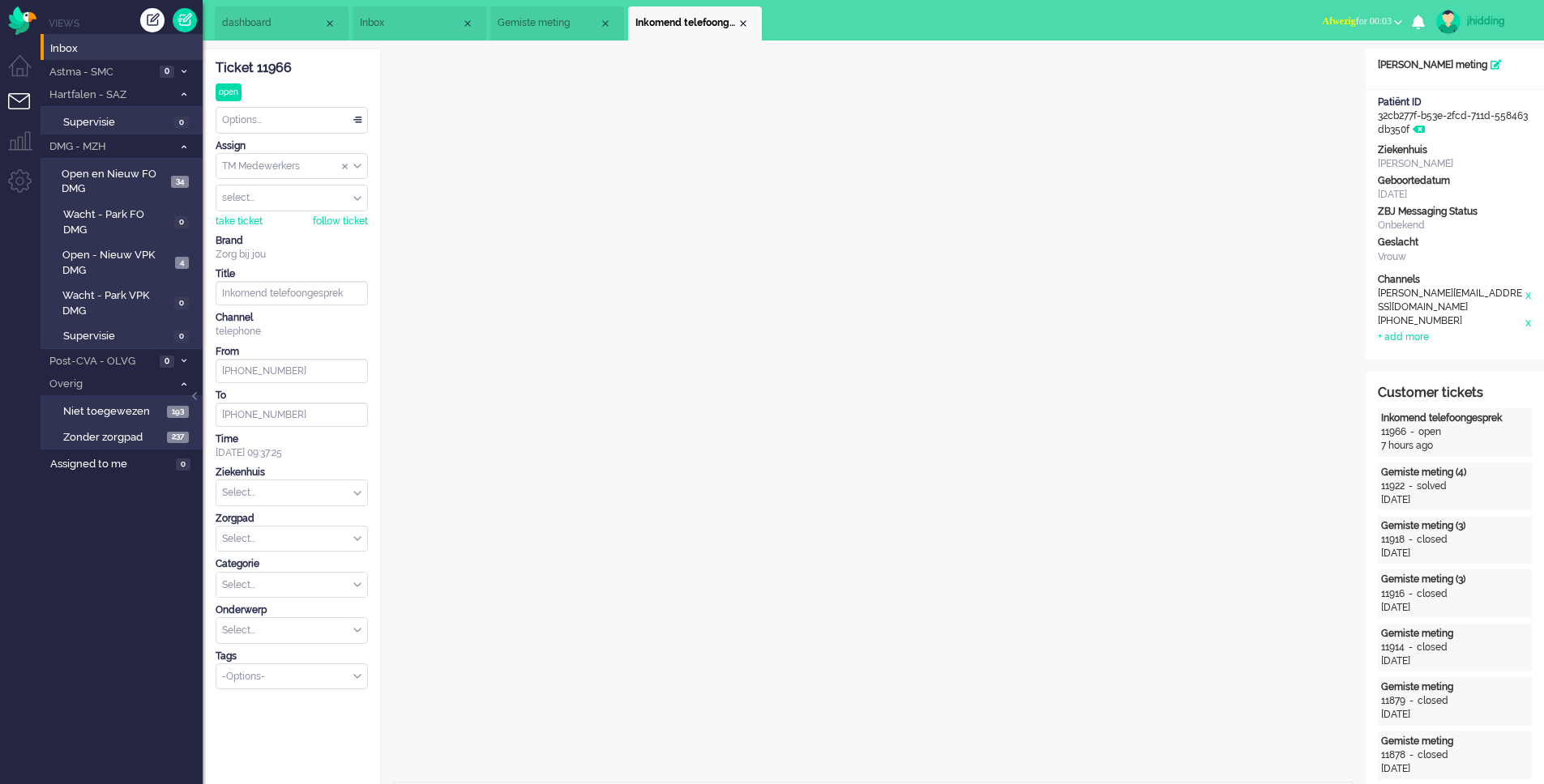
click at [530, 19] on span "Gemiste meting" at bounding box center [548, 23] width 102 height 14
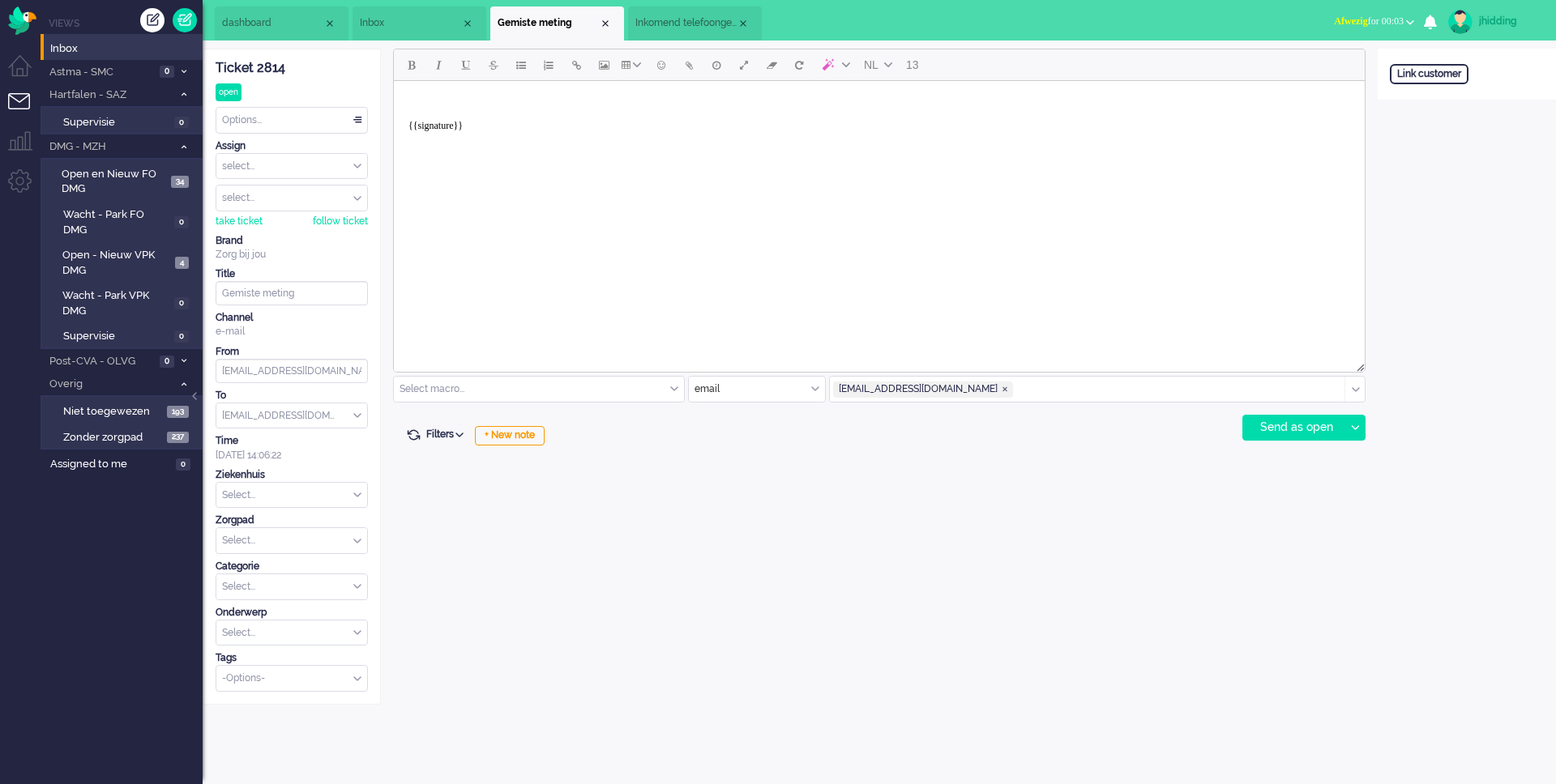
click at [698, 31] on li "Inkomend telefoongesprek" at bounding box center [694, 23] width 133 height 34
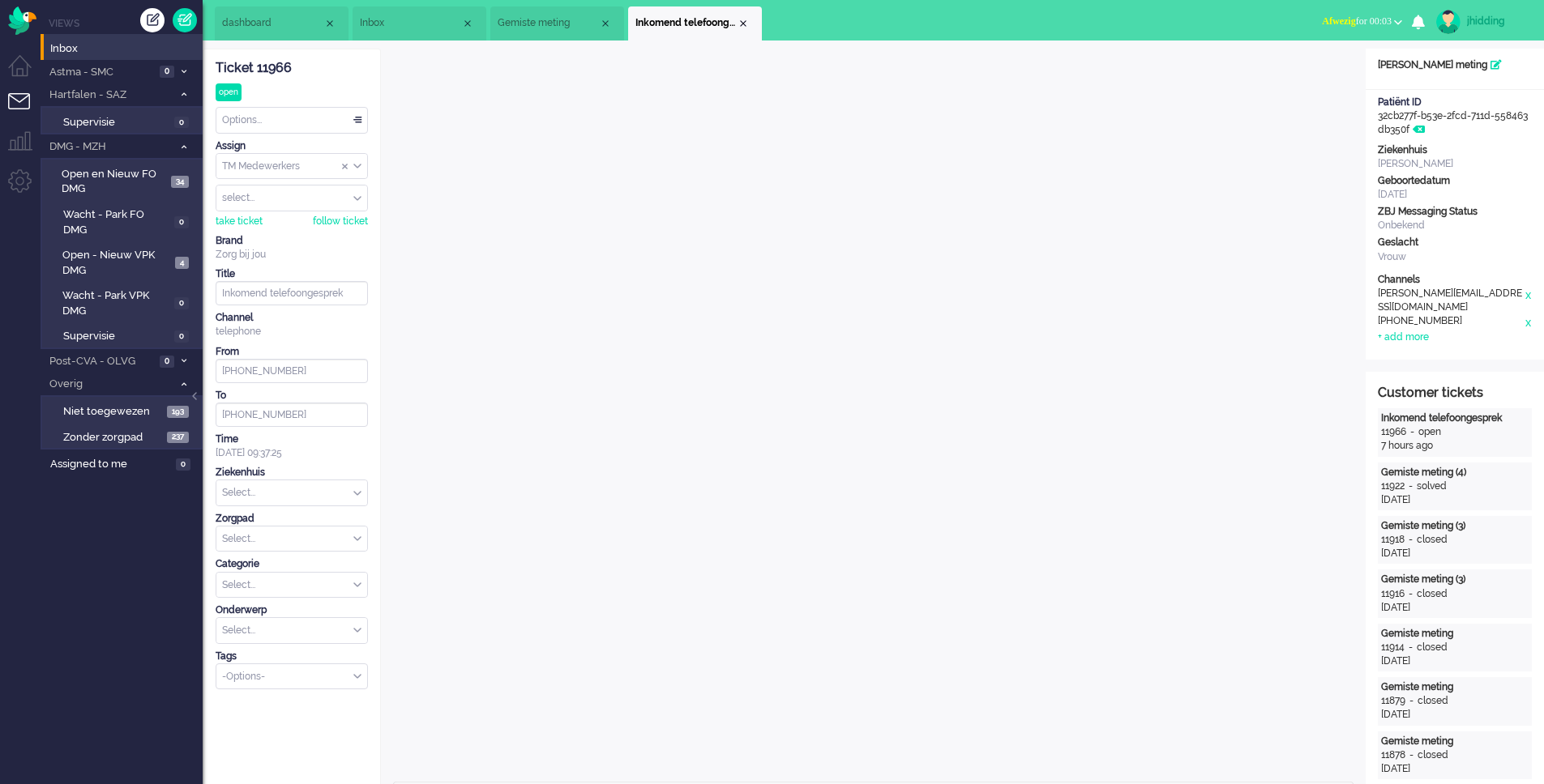
click at [542, 19] on span "Gemiste meting" at bounding box center [548, 23] width 102 height 14
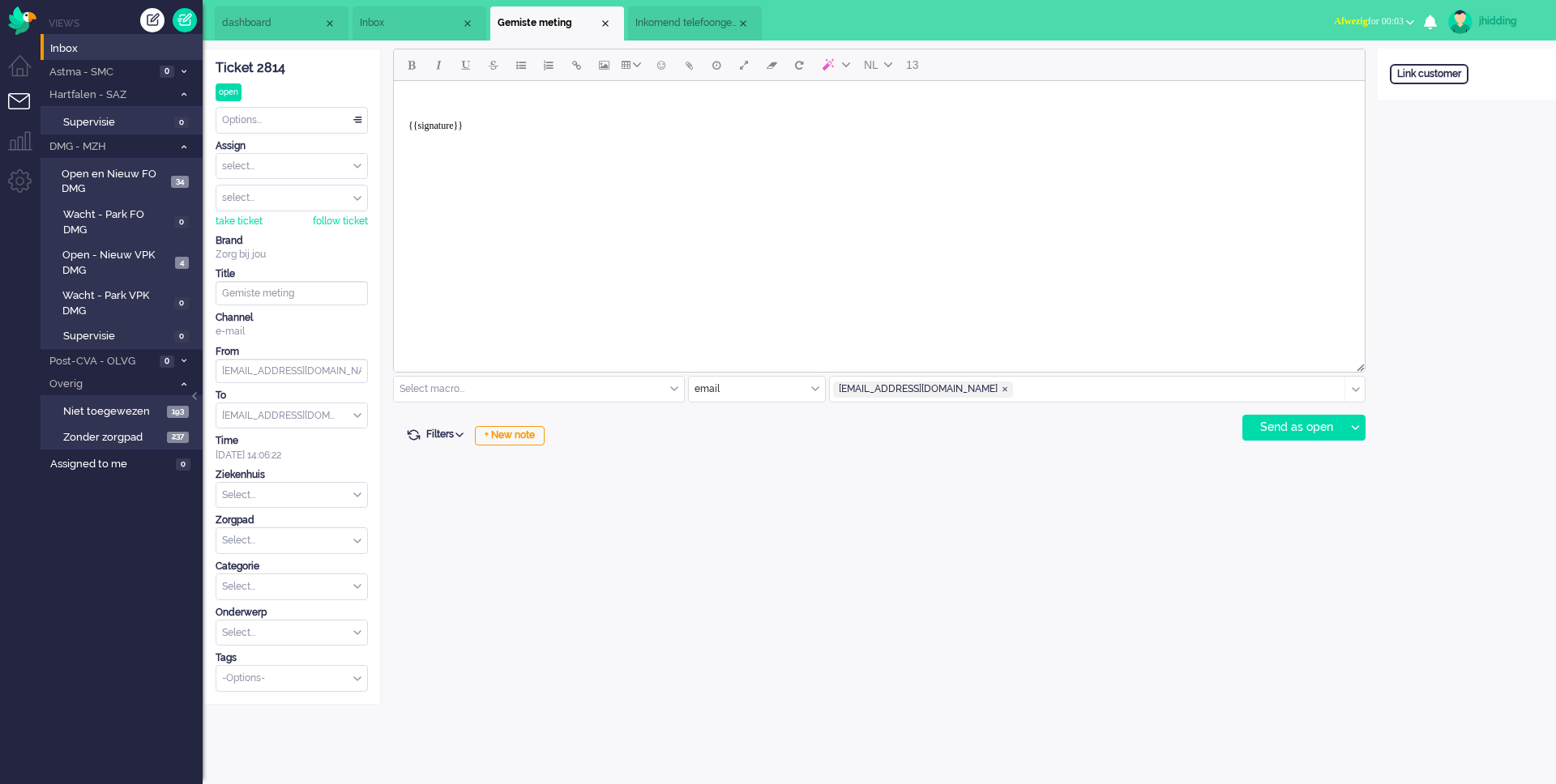
click at [700, 25] on span "Inkomend telefoongesprek" at bounding box center [686, 23] width 102 height 14
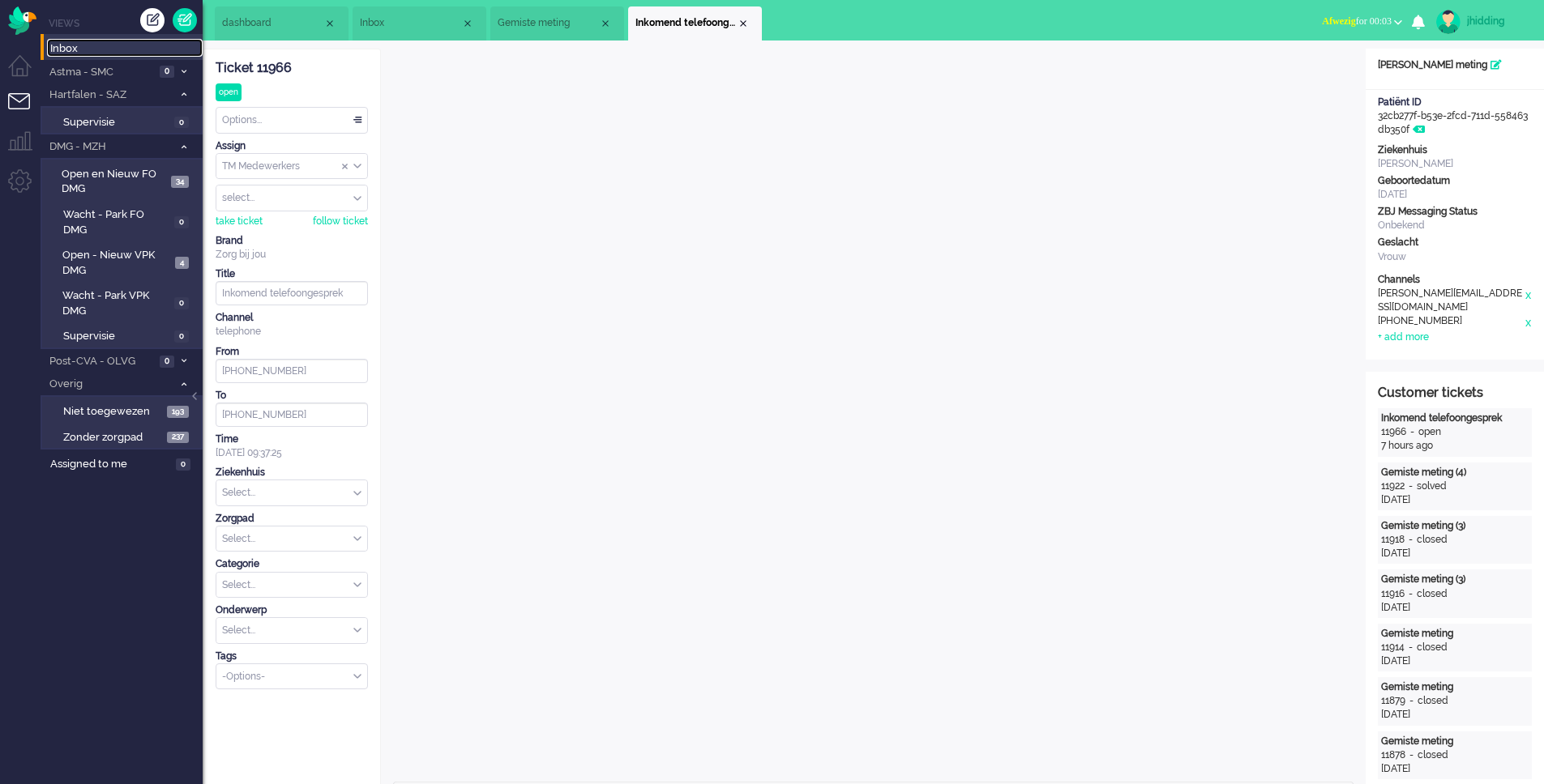
click at [63, 42] on span "Inbox" at bounding box center [126, 49] width 152 height 15
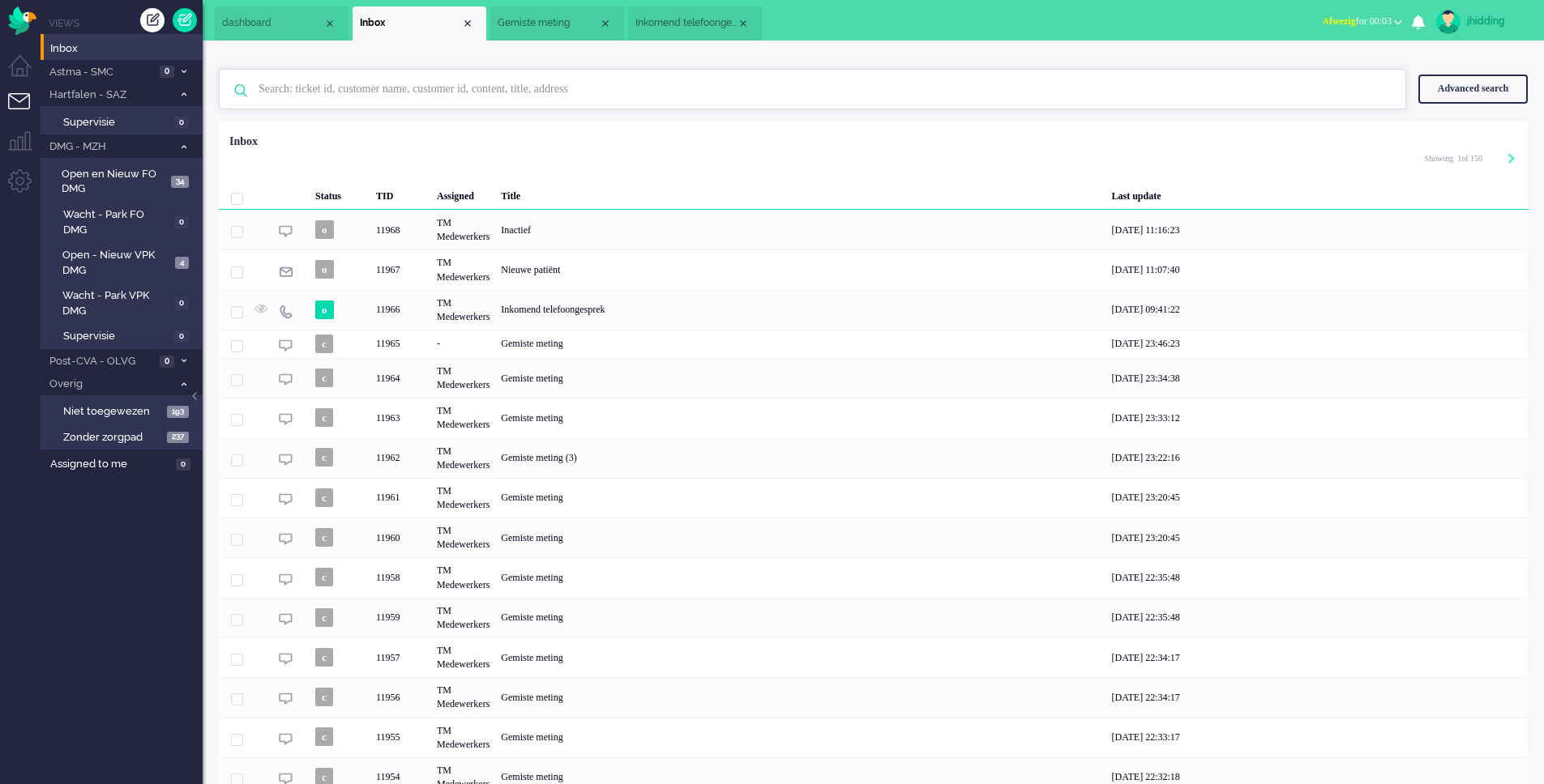
click at [316, 79] on input "text" at bounding box center [815, 89] width 1137 height 39
type input "[PERSON_NAME]"
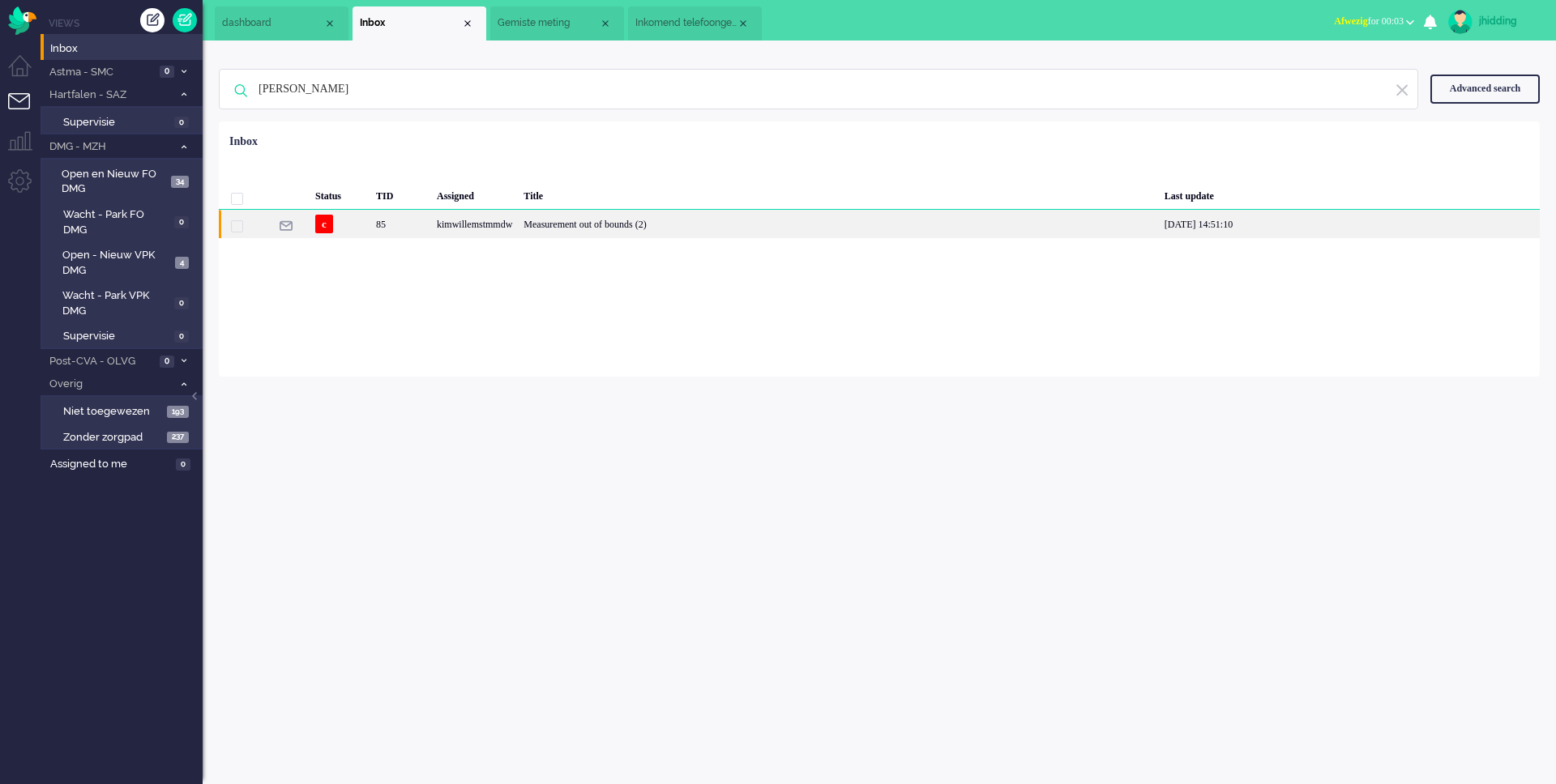
click at [583, 232] on div "Measurement out of bounds (2)" at bounding box center [838, 224] width 640 height 28
